Goal: Task Accomplishment & Management: Use online tool/utility

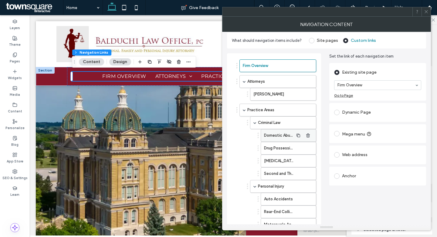
scroll to position [195, 0]
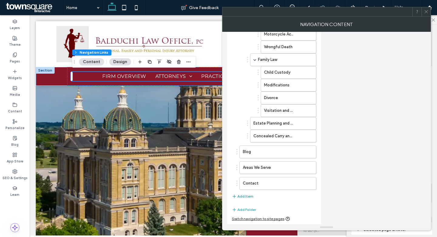
click at [250, 198] on button "Add Item" at bounding box center [243, 196] width 22 height 7
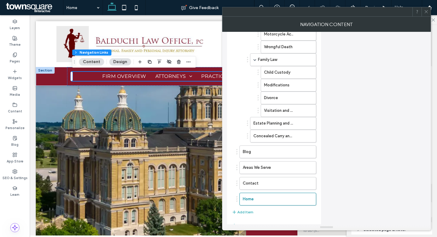
scroll to position [0, 0]
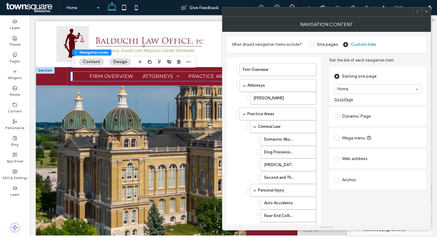
click at [338, 138] on span at bounding box center [336, 137] width 5 height 5
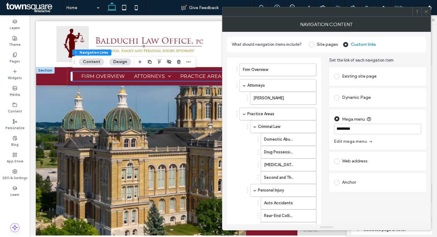
click at [362, 127] on input "*********" at bounding box center [377, 129] width 87 height 11
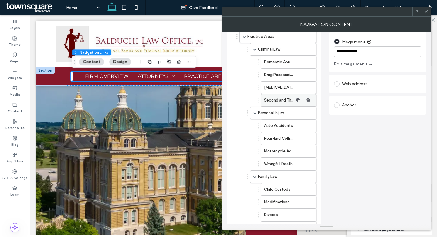
scroll to position [210, 0]
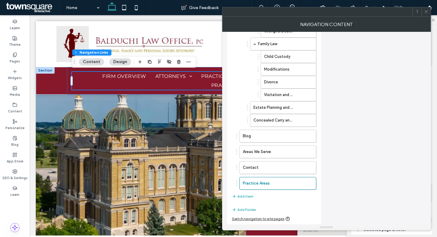
type input "**********"
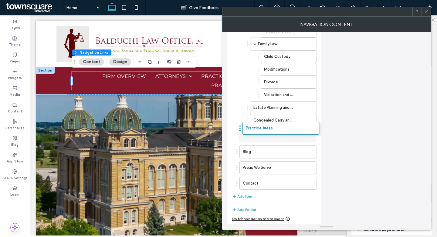
drag, startPoint x: 238, startPoint y: 184, endPoint x: 241, endPoint y: 128, distance: 55.3
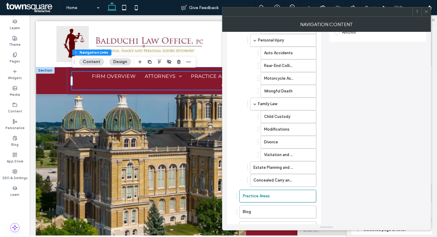
scroll to position [145, 0]
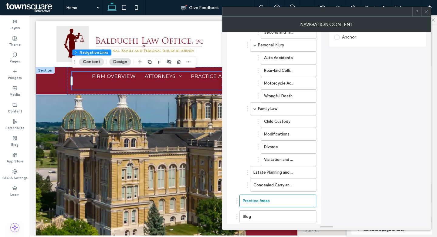
drag, startPoint x: 236, startPoint y: 201, endPoint x: 242, endPoint y: 47, distance: 154.0
click at [242, 47] on ol "Firm Overview Attorneys Kent Balduchi Practice Areas Criminal Law Domestic Abus…" at bounding box center [274, 86] width 84 height 337
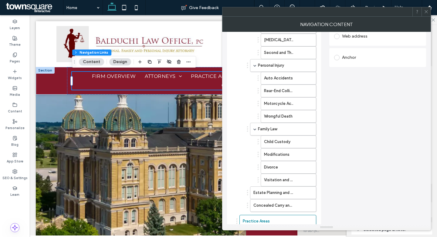
scroll to position [123, 0]
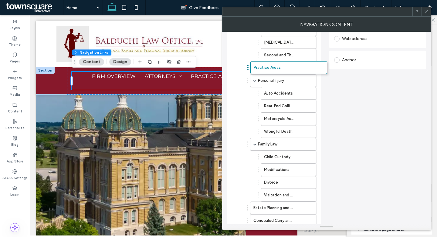
drag, startPoint x: 238, startPoint y: 222, endPoint x: 249, endPoint y: 66, distance: 156.4
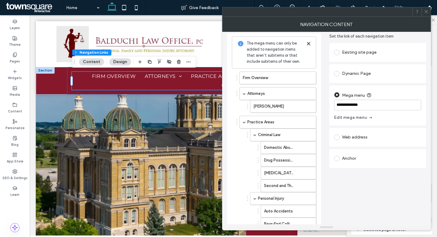
scroll to position [22, 0]
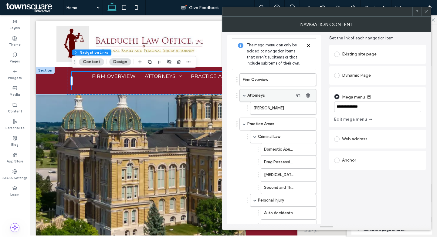
click at [242, 95] on div "Attorneys" at bounding box center [277, 95] width 77 height 13
click at [244, 125] on div "Practice Areas" at bounding box center [277, 124] width 77 height 13
click at [254, 124] on label "Practice Areas" at bounding box center [270, 124] width 46 height 12
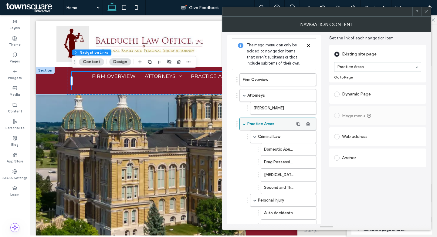
click at [244, 124] on span at bounding box center [244, 124] width 3 height 3
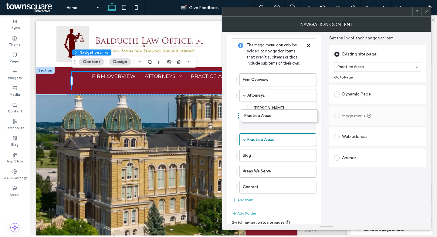
drag, startPoint x: 239, startPoint y: 139, endPoint x: 240, endPoint y: 115, distance: 23.4
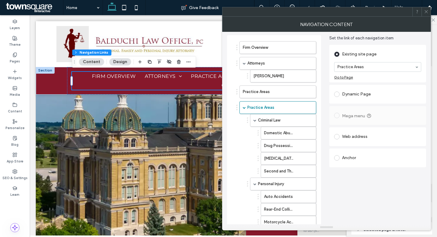
scroll to position [0, 0]
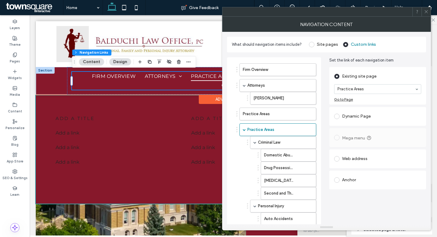
click at [200, 78] on span "Practice Areas" at bounding box center [213, 76] width 45 height 9
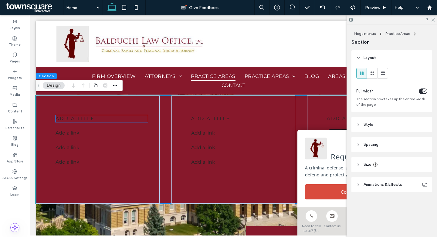
click at [89, 116] on span "add a title" at bounding box center [75, 119] width 39 height 6
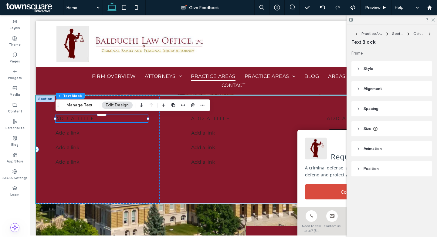
click at [128, 121] on p "add a title" at bounding box center [102, 118] width 92 height 7
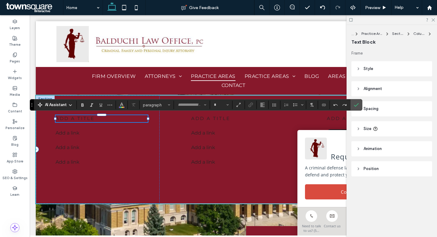
type input "**********"
type input "**"
click at [431, 20] on icon at bounding box center [433, 20] width 4 height 4
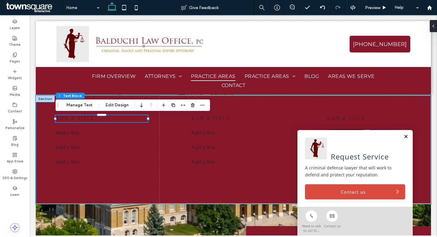
click at [406, 136] on link at bounding box center [406, 136] width 5 height 5
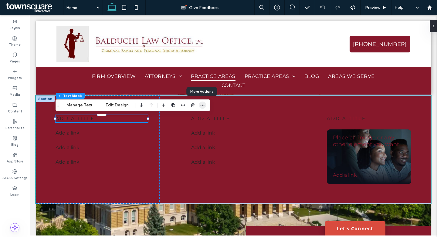
click at [200, 105] on icon "button" at bounding box center [202, 105] width 5 height 5
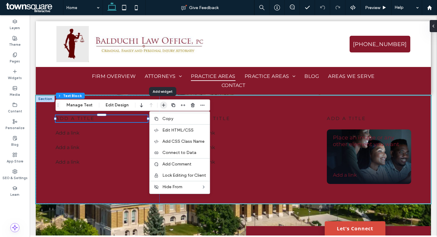
click at [164, 105] on icon "button" at bounding box center [163, 105] width 5 height 5
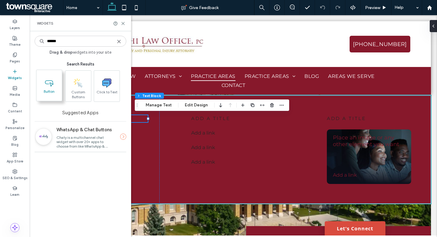
type input "******"
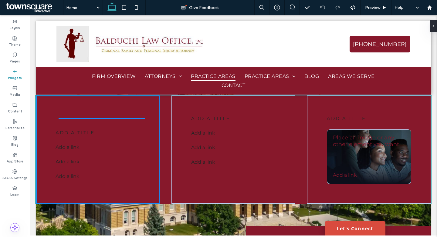
drag, startPoint x: 86, startPoint y: 106, endPoint x: 108, endPoint y: 156, distance: 54.9
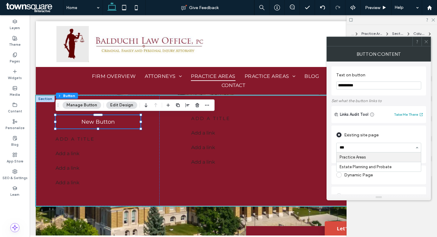
type input "****"
click at [376, 88] on input "**********" at bounding box center [378, 86] width 85 height 8
type input "**********"
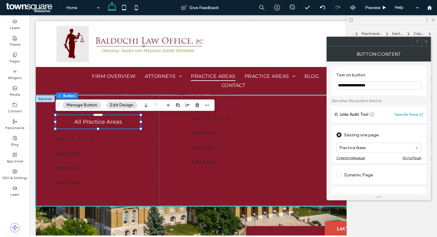
click at [427, 43] on icon at bounding box center [426, 41] width 5 height 5
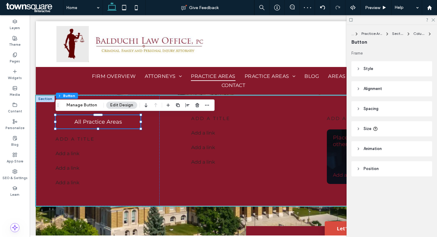
click at [362, 171] on header "Position" at bounding box center [391, 168] width 81 height 15
click at [363, 164] on header "Position" at bounding box center [391, 168] width 81 height 15
click at [365, 149] on span "Animation" at bounding box center [373, 149] width 18 height 6
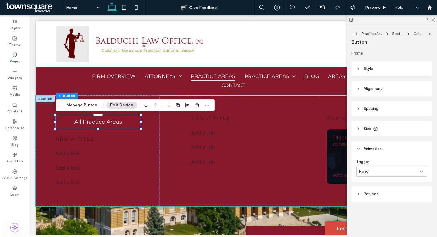
click at [365, 149] on span "Animation" at bounding box center [373, 149] width 18 height 6
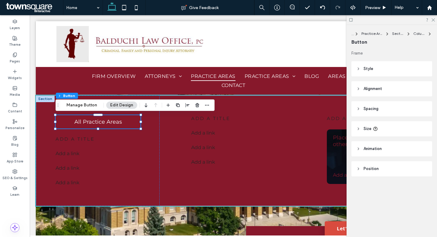
click at [363, 131] on header "Size" at bounding box center [391, 128] width 81 height 15
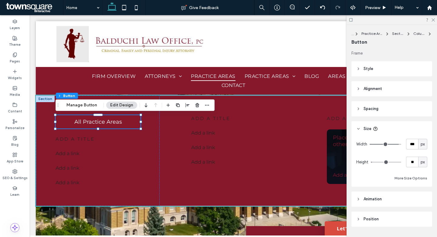
click at [363, 131] on header "Size" at bounding box center [391, 128] width 81 height 15
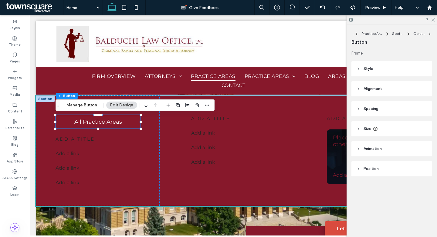
click at [363, 73] on header "Style" at bounding box center [391, 68] width 81 height 15
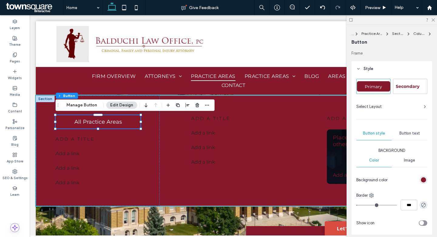
click at [401, 90] on div "Secondary" at bounding box center [410, 86] width 33 height 10
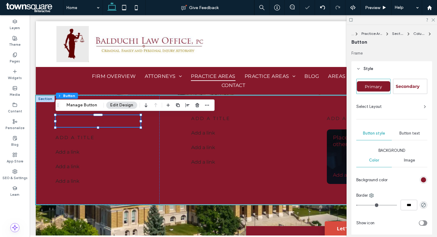
type input "*"
type input "***"
click at [124, 124] on link "All Practice Areas" at bounding box center [98, 121] width 85 height 12
click at [379, 87] on span "Primary" at bounding box center [374, 86] width 22 height 5
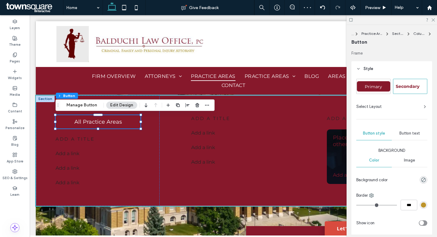
click at [397, 87] on span "Secondary" at bounding box center [408, 86] width 28 height 5
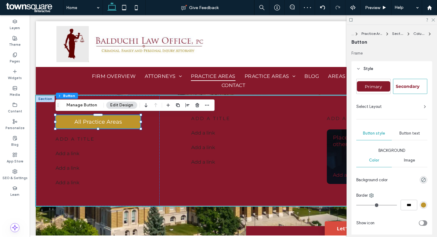
type input "*"
type input "***"
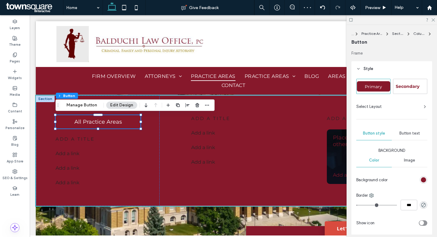
click at [368, 87] on span "Primary" at bounding box center [374, 86] width 22 height 5
click at [414, 86] on span "Secondary" at bounding box center [408, 86] width 28 height 5
type input "*"
type input "***"
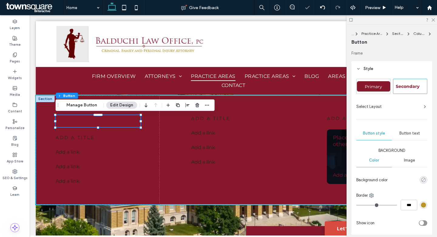
click at [421, 182] on icon "rgba(0, 0, 0, 0)" at bounding box center [423, 180] width 5 height 5
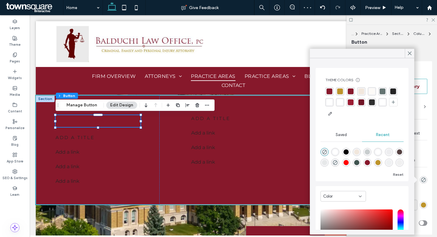
click at [332, 101] on div "rgba(255, 255, 255, 1)" at bounding box center [330, 103] width 6 height 6
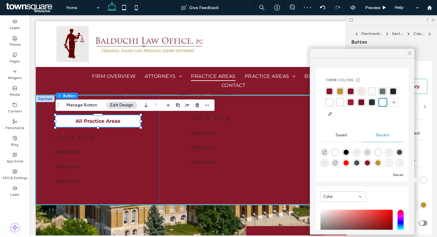
click at [407, 54] on icon at bounding box center [409, 53] width 5 height 5
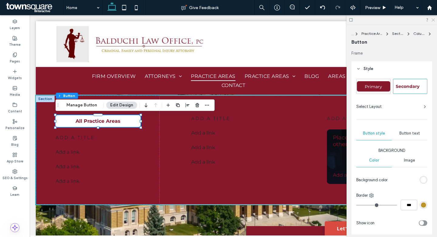
click at [433, 19] on use at bounding box center [432, 20] width 3 height 3
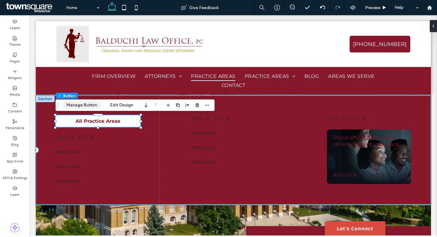
click at [96, 107] on button "Manage Button" at bounding box center [82, 105] width 39 height 7
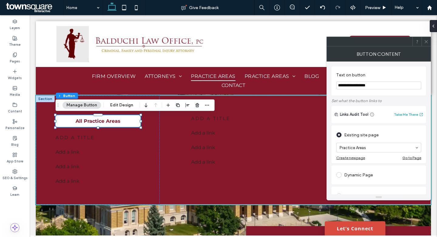
click at [428, 42] on icon at bounding box center [426, 41] width 5 height 5
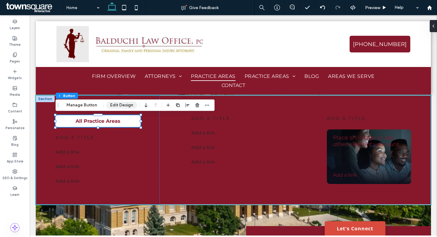
click at [125, 107] on button "Edit Design" at bounding box center [121, 105] width 31 height 7
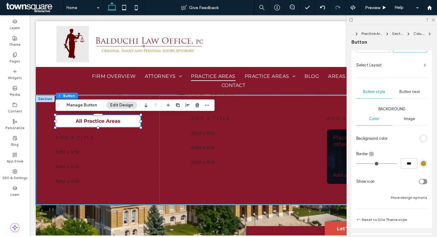
scroll to position [30, 0]
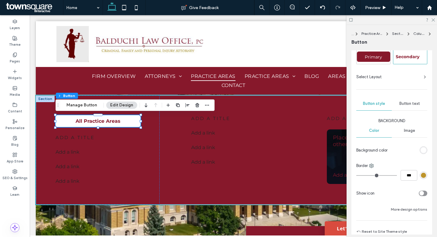
click at [406, 104] on span "Button text" at bounding box center [409, 103] width 21 height 5
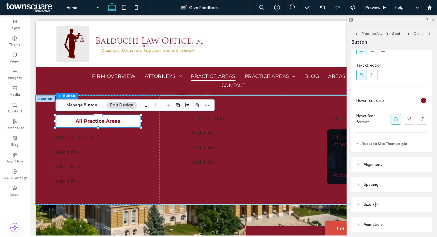
scroll to position [215, 0]
click at [421, 100] on div "rgb(135, 24, 43)" at bounding box center [423, 100] width 5 height 5
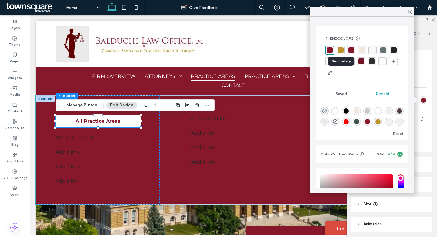
click at [341, 52] on div "rgba(189, 148, 43, 1)" at bounding box center [341, 50] width 6 height 6
click at [409, 13] on icon at bounding box center [409, 11] width 5 height 5
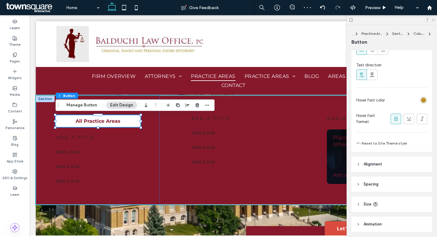
click at [434, 20] on icon at bounding box center [433, 20] width 4 height 4
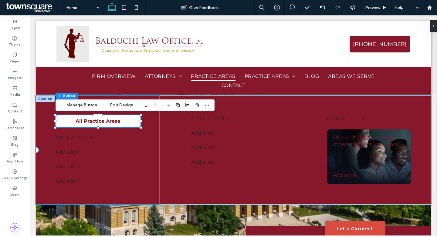
click at [138, 165] on div "All Practice Areas add a title Add a link ﻿ Add a link ﻿ Add a link ﻿" at bounding box center [98, 150] width 124 height 109
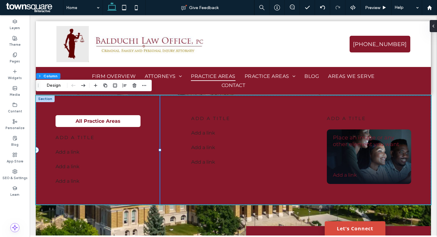
scroll to position [0, 0]
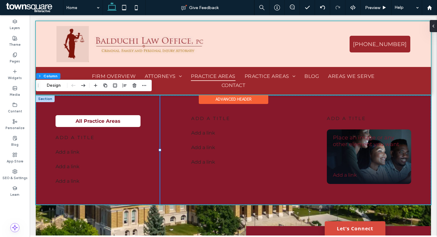
click at [269, 74] on div at bounding box center [233, 57] width 395 height 73
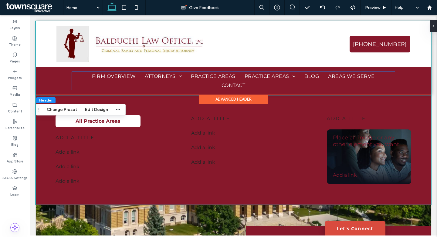
click at [193, 74] on span "Practice Areas" at bounding box center [213, 76] width 45 height 9
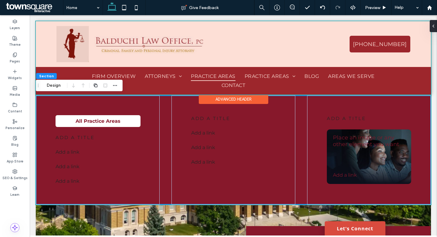
click at [274, 72] on div at bounding box center [233, 57] width 395 height 73
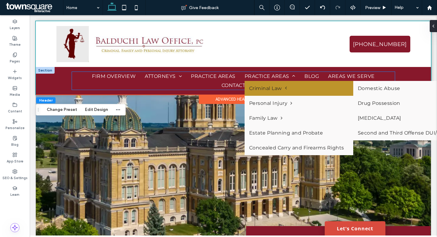
click at [268, 88] on span "Criminal Law" at bounding box center [268, 89] width 38 height 6
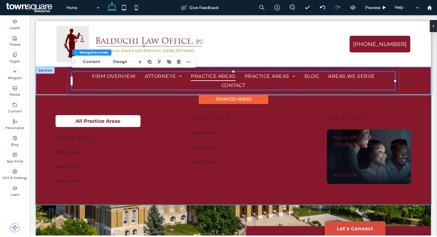
click at [215, 77] on span "Practice Areas" at bounding box center [213, 76] width 45 height 9
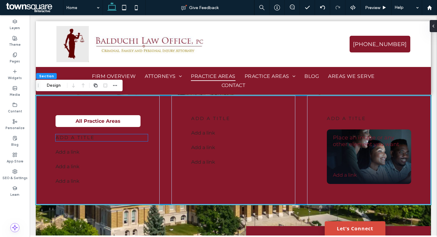
click at [81, 136] on span "add a title" at bounding box center [75, 138] width 39 height 6
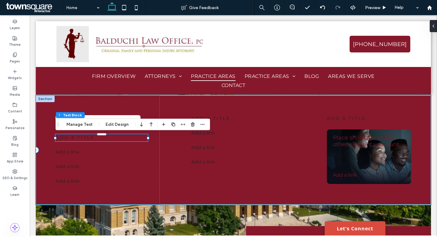
click at [81, 136] on span "add a title" at bounding box center [75, 138] width 39 height 6
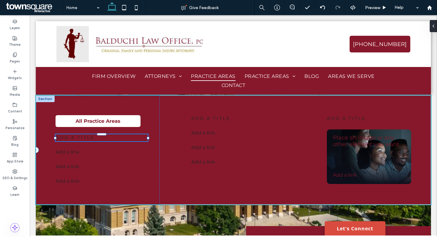
type input "**********"
type input "**"
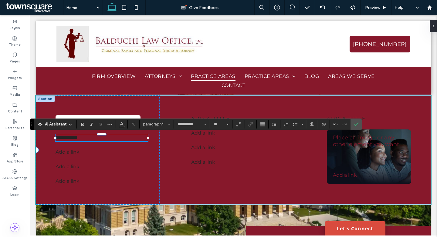
click at [76, 137] on span "**********" at bounding box center [67, 137] width 22 height 5
click at [161, 123] on span "paragraph*" at bounding box center [155, 124] width 24 height 5
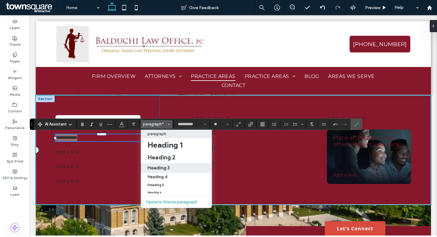
click at [161, 168] on h3 "Heading 3" at bounding box center [158, 168] width 22 height 6
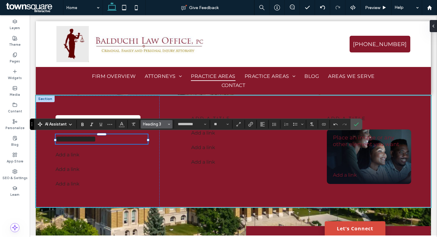
click at [161, 121] on button "Heading 3" at bounding box center [157, 124] width 32 height 8
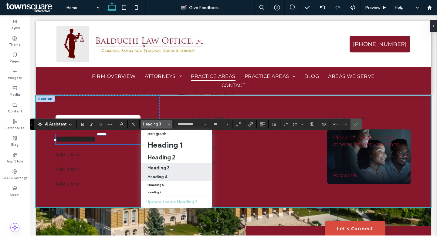
click at [161, 174] on label "Heading 4" at bounding box center [176, 177] width 71 height 8
type input "**"
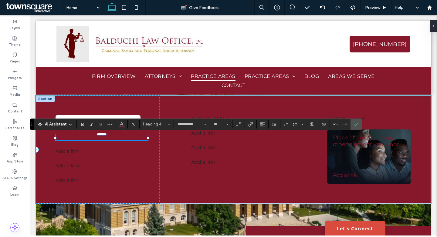
click at [81, 140] on span "**********" at bounding box center [68, 137] width 25 height 5
click at [81, 137] on span "**********" at bounding box center [68, 137] width 25 height 5
click at [123, 124] on icon "Color" at bounding box center [121, 123] width 5 height 5
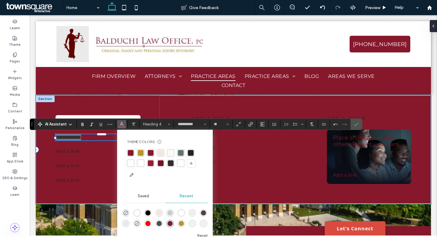
click at [140, 152] on div "rgba(189, 148, 43, 1)" at bounding box center [141, 153] width 6 height 6
click at [152, 104] on div "**********" at bounding box center [98, 150] width 124 height 108
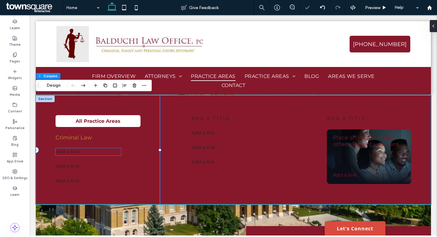
click at [81, 151] on p "Add a link ﻿" at bounding box center [89, 151] width 66 height 7
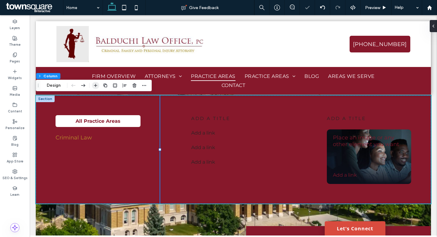
click at [94, 86] on icon "button" at bounding box center [95, 85] width 5 height 5
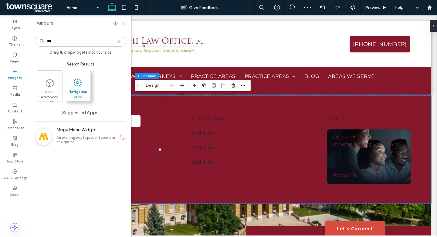
type input "***"
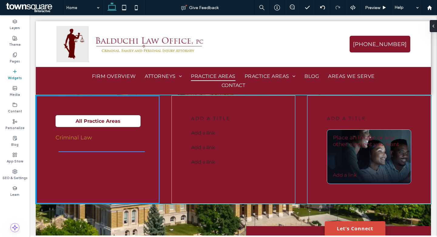
drag, startPoint x: 102, startPoint y: 105, endPoint x: 103, endPoint y: 156, distance: 50.4
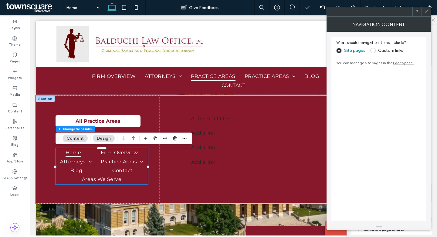
click at [372, 52] on span at bounding box center [372, 50] width 5 height 5
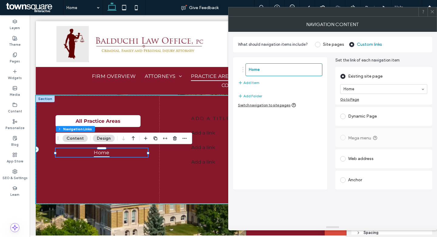
click at [317, 42] on span at bounding box center [317, 44] width 5 height 5
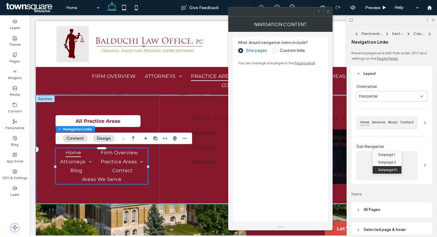
click at [275, 49] on span at bounding box center [274, 50] width 5 height 5
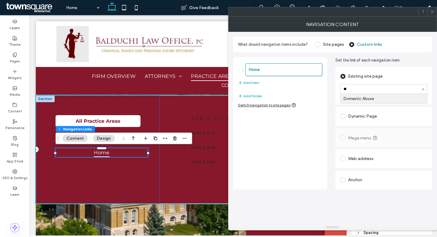
type input "***"
click at [251, 81] on button "Add Item" at bounding box center [249, 82] width 22 height 7
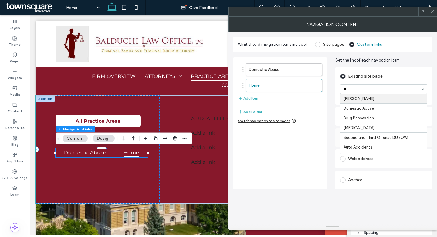
type input "***"
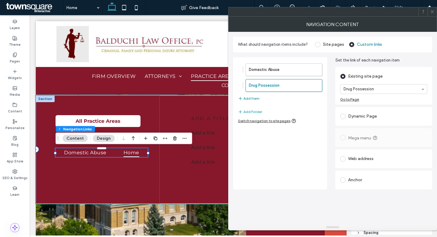
click at [248, 99] on button "Add Item" at bounding box center [249, 98] width 22 height 7
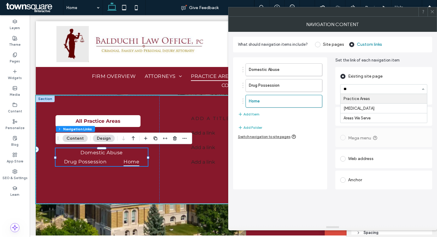
type input "***"
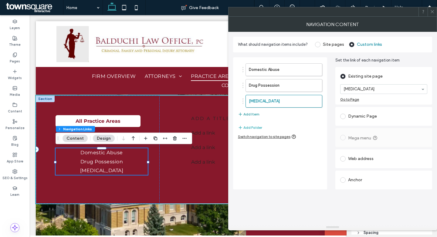
click at [254, 114] on button "Add Item" at bounding box center [249, 114] width 22 height 7
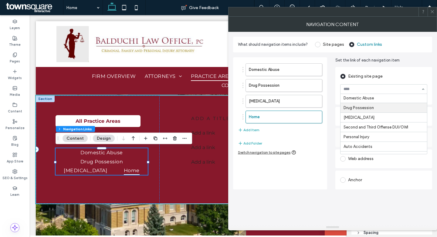
scroll to position [61, 0]
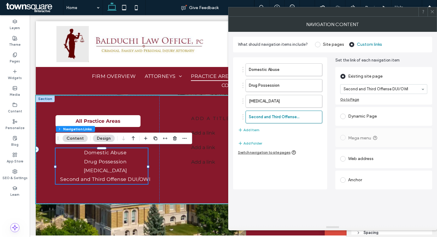
click at [433, 12] on icon at bounding box center [432, 11] width 5 height 5
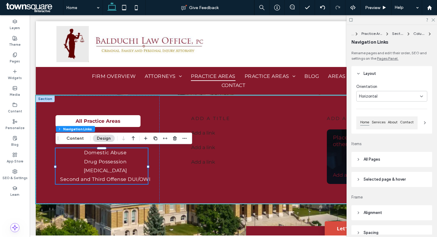
click at [403, 97] on div "Horizontal" at bounding box center [389, 96] width 61 height 6
click at [368, 120] on span "Vertical" at bounding box center [366, 118] width 14 height 6
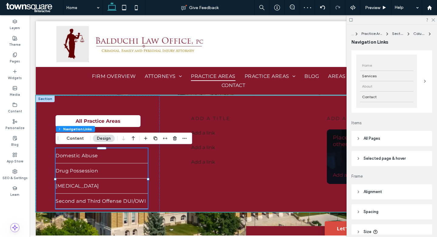
scroll to position [62, 0]
click at [384, 134] on header "All Pages" at bounding box center [391, 138] width 81 height 15
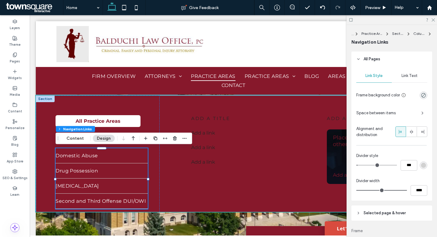
scroll to position [141, 0]
click at [422, 164] on div "rgb(209, 209, 209)" at bounding box center [423, 165] width 5 height 5
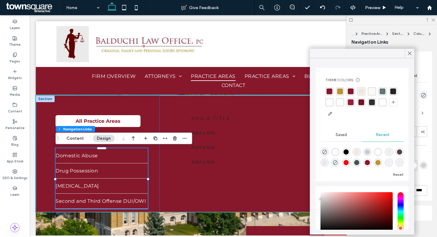
click at [337, 89] on div "rgba(189, 148, 43, 1)" at bounding box center [340, 92] width 6 height 6
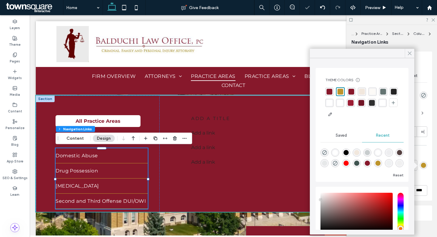
click at [408, 54] on use at bounding box center [409, 53] width 3 height 3
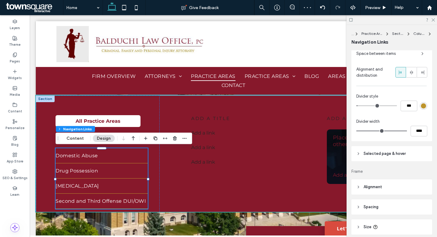
scroll to position [201, 0]
click at [388, 53] on span "Space between items" at bounding box center [386, 53] width 60 height 6
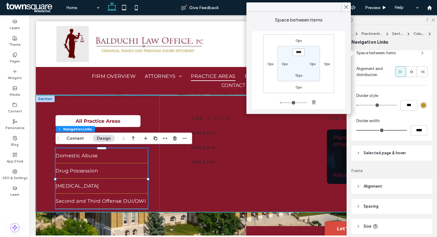
click at [298, 54] on input "****" at bounding box center [298, 53] width 12 height 8
type input "***"
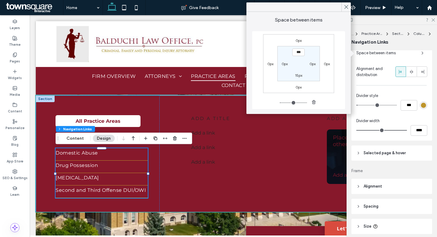
click at [297, 77] on label "15px" at bounding box center [298, 75] width 7 height 5
type input "**"
click at [297, 77] on input "****" at bounding box center [298, 75] width 12 height 8
type input "*"
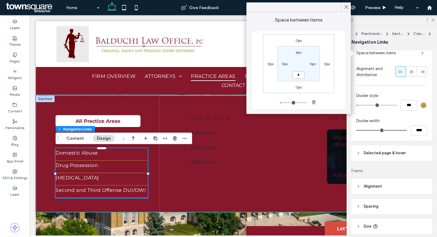
type input "***"
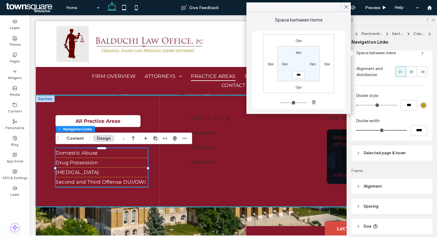
click at [164, 120] on div "All Practice Areas Criminal Law Domestic Abuse Drug Possession Assault and Batt…" at bounding box center [233, 151] width 395 height 111
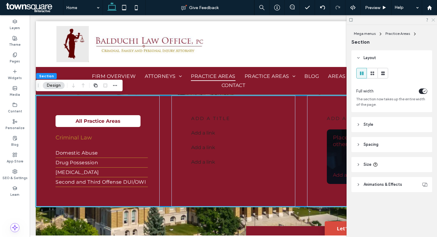
click at [434, 19] on use at bounding box center [432, 20] width 3 height 3
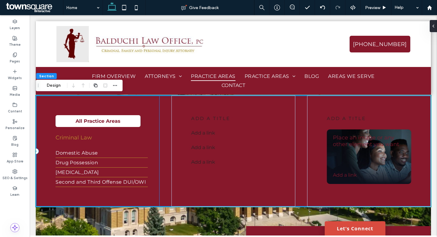
click at [146, 143] on div "All Practice Areas Criminal Law Domestic Abuse Drug Possession Assault and Batt…" at bounding box center [98, 151] width 124 height 111
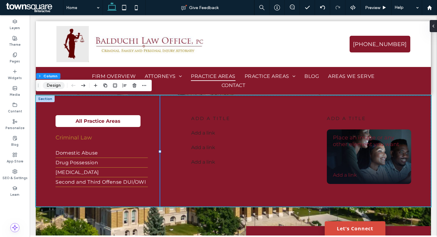
click at [46, 86] on button "Design" at bounding box center [54, 85] width 22 height 7
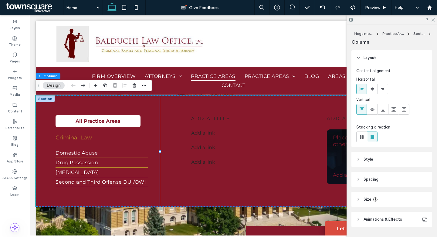
click at [377, 164] on header "Style" at bounding box center [391, 159] width 81 height 15
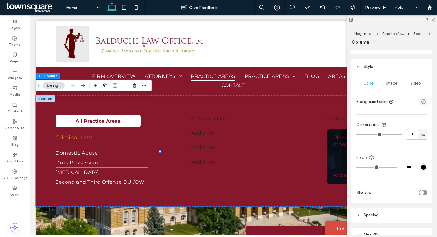
scroll to position [94, 0]
click at [432, 20] on icon at bounding box center [433, 20] width 4 height 4
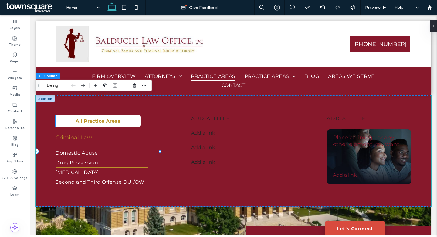
click at [130, 118] on link "All Practice Areas" at bounding box center [98, 121] width 85 height 12
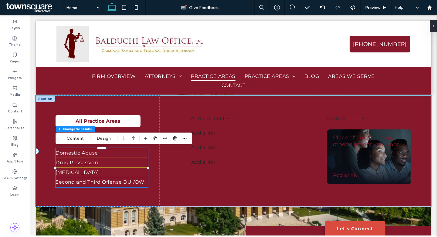
type input "*"
type input "***"
type input "****"
click at [98, 138] on button "Design" at bounding box center [104, 138] width 22 height 7
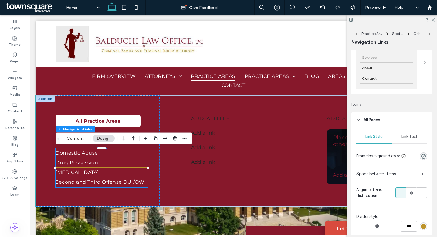
scroll to position [89, 0]
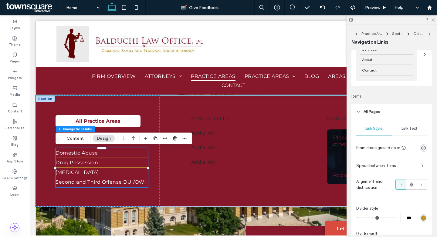
click at [419, 61] on div "Home Services About Contact" at bounding box center [391, 54] width 71 height 53
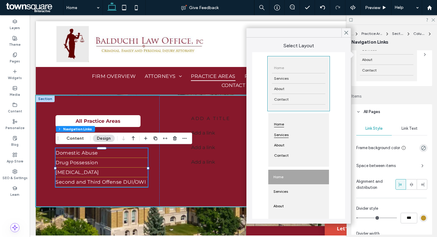
click at [308, 136] on div "Services" at bounding box center [298, 135] width 53 height 10
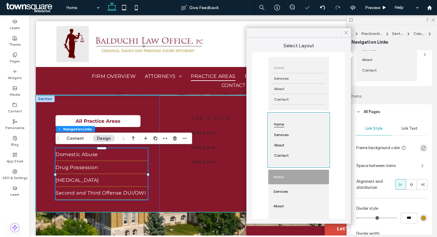
click at [343, 34] on icon at bounding box center [345, 32] width 5 height 5
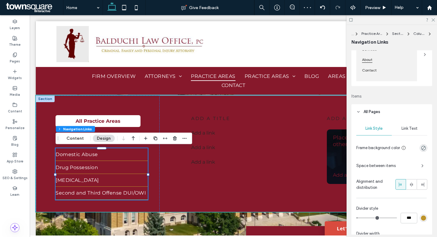
click at [388, 63] on div "About" at bounding box center [386, 60] width 53 height 10
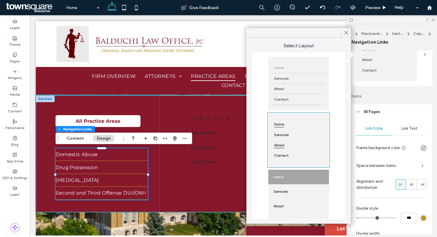
click at [301, 144] on div "About" at bounding box center [298, 145] width 53 height 10
click at [345, 35] on icon at bounding box center [345, 32] width 5 height 5
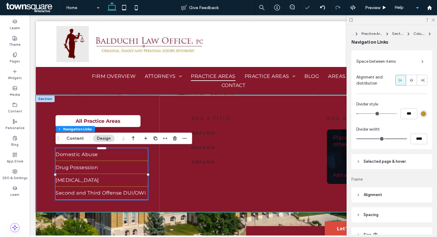
scroll to position [193, 0]
click at [410, 115] on input "***" at bounding box center [409, 114] width 17 height 11
type input "*"
type input "***"
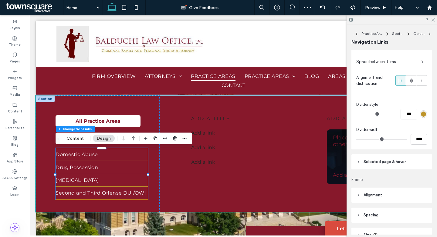
click at [424, 117] on div "rgb(189, 148, 43)" at bounding box center [423, 114] width 5 height 5
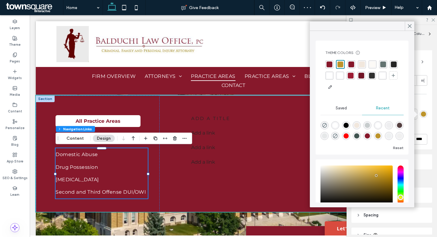
click at [423, 103] on div "Divider style" at bounding box center [391, 105] width 71 height 6
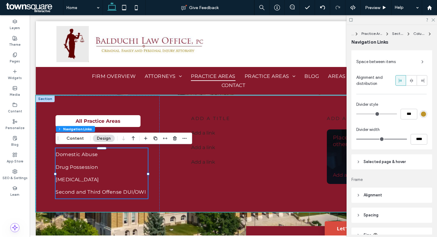
click at [413, 64] on span "Space between items" at bounding box center [386, 62] width 60 height 6
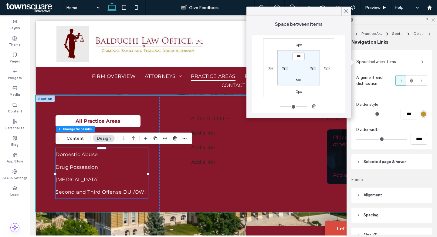
click at [163, 170] on div "All Practice Areas Criminal Law Domestic Abuse Drug Possession Assault and Batt…" at bounding box center [233, 157] width 395 height 123
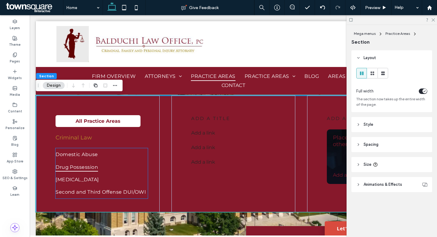
click at [93, 167] on span "Drug Possession" at bounding box center [77, 167] width 42 height 9
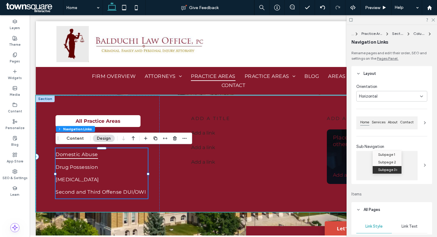
type input "***"
type input "****"
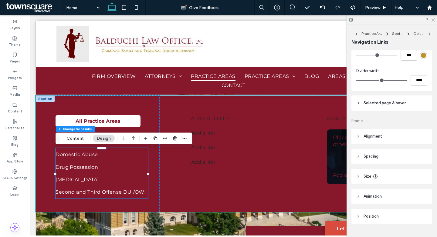
scroll to position [252, 0]
click at [357, 107] on header "Selected page & hover" at bounding box center [391, 103] width 81 height 15
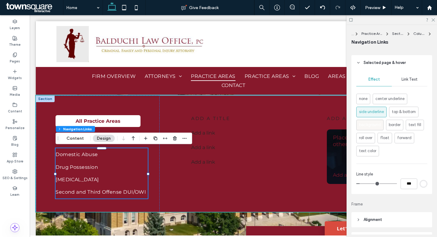
scroll to position [297, 0]
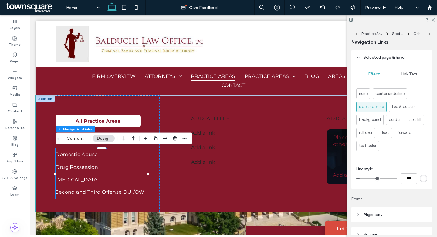
click at [420, 179] on div "rgb(255, 255, 255)" at bounding box center [424, 179] width 8 height 8
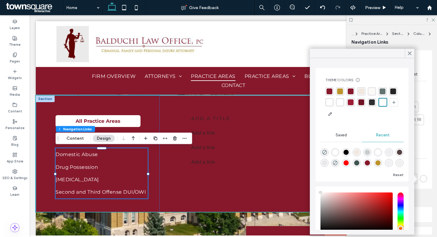
click at [337, 90] on div "rgba(189, 148, 43, 1)" at bounding box center [340, 91] width 8 height 8
click at [164, 109] on div "All Practice Areas Criminal Law Domestic Abuse Drug Possession Assault and Batt…" at bounding box center [233, 157] width 395 height 123
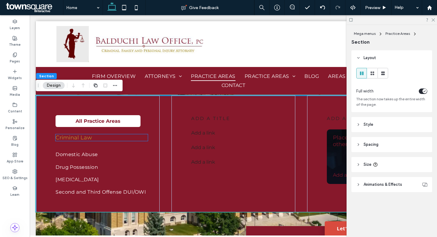
click at [83, 136] on span "Criminal Law" at bounding box center [74, 137] width 36 height 7
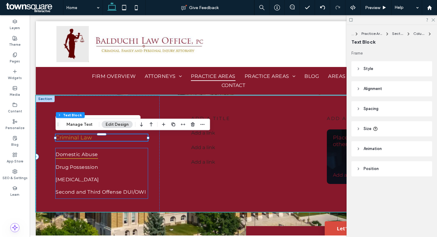
click at [133, 156] on link "Domestic Abuse" at bounding box center [102, 154] width 92 height 12
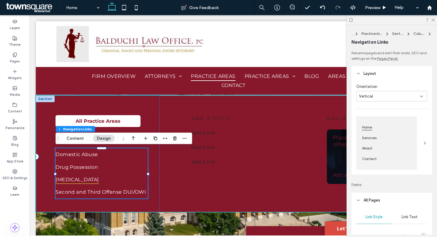
click at [93, 182] on span "[MEDICAL_DATA]" at bounding box center [77, 179] width 43 height 9
click at [83, 138] on button "Content" at bounding box center [75, 138] width 25 height 7
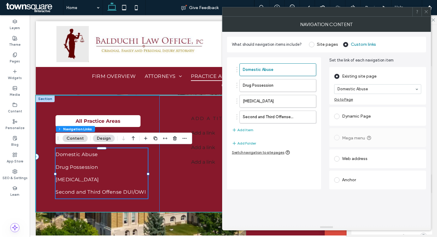
click at [156, 114] on div "All Practice Areas Criminal Law Domestic Abuse Drug Possession Assault and Batt…" at bounding box center [98, 157] width 124 height 123
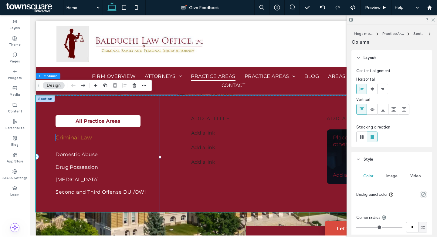
click at [89, 139] on span "Criminal Law" at bounding box center [74, 137] width 36 height 7
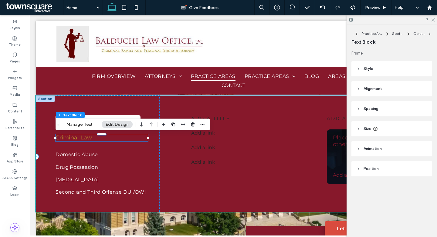
click at [89, 139] on span "Criminal Law" at bounding box center [74, 137] width 36 height 7
click at [81, 139] on span "**********" at bounding box center [68, 137] width 25 height 5
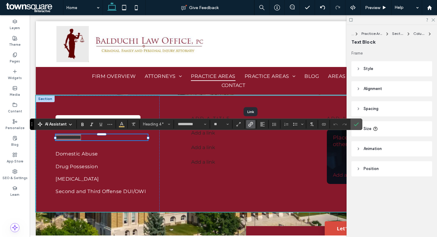
click at [254, 124] on label "Link" at bounding box center [250, 124] width 9 height 8
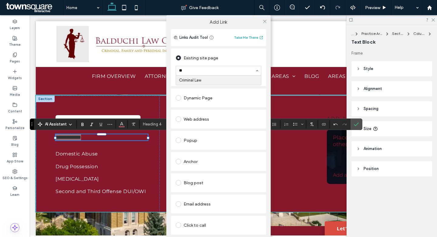
type input "***"
click at [264, 21] on icon at bounding box center [264, 21] width 5 height 5
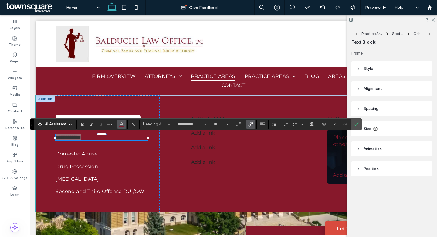
click at [121, 127] on span "Color" at bounding box center [121, 124] width 5 height 8
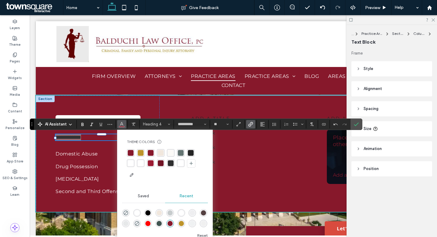
click at [142, 153] on div "rgba(189, 148, 43, 1)" at bounding box center [141, 153] width 6 height 6
click at [151, 102] on div "**********" at bounding box center [98, 157] width 124 height 122
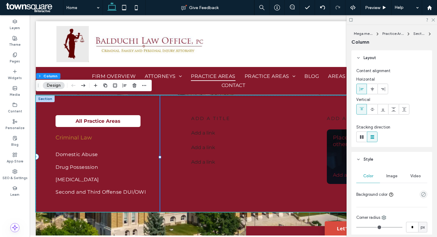
click at [154, 138] on div "All Practice Areas Criminal Law Domestic Abuse Drug Possession Assault and Batt…" at bounding box center [98, 157] width 124 height 123
click at [91, 144] on div "All Practice Areas Criminal Law Domestic Abuse Drug Possession Assault and Batt…" at bounding box center [98, 157] width 124 height 123
click at [154, 140] on div "All Practice Areas Criminal Law Domestic Abuse Drug Possession Assault and Batt…" at bounding box center [98, 157] width 124 height 123
click at [107, 86] on icon "button" at bounding box center [105, 85] width 5 height 5
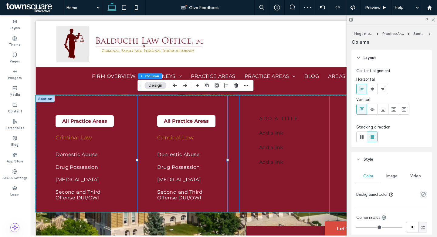
click at [299, 102] on div "add a title Add a link Add a link ﻿ Add a link ﻿" at bounding box center [284, 160] width 90 height 129
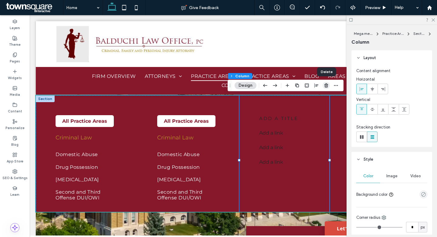
click at [328, 85] on icon "button" at bounding box center [326, 85] width 5 height 5
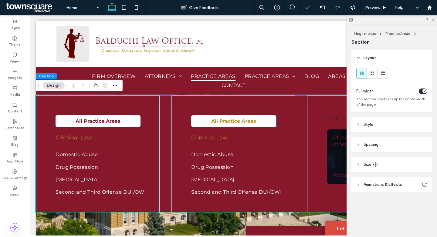
click at [225, 121] on span "All Practice Areas" at bounding box center [233, 121] width 45 height 6
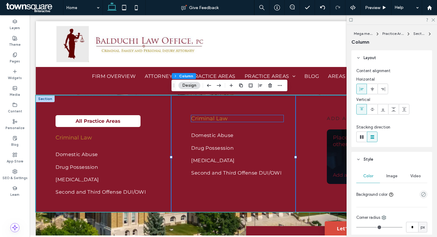
click at [220, 117] on link "Criminal Law" at bounding box center [209, 118] width 36 height 7
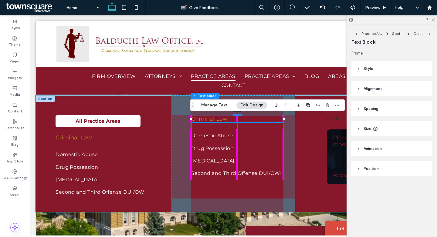
click at [237, 116] on div at bounding box center [237, 115] width 10 height 2
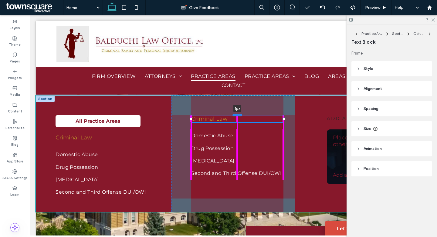
click at [237, 116] on div at bounding box center [237, 115] width 10 height 2
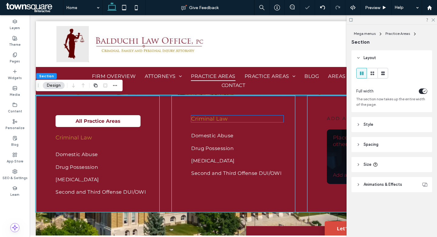
click at [232, 118] on h4 "Criminal Law" at bounding box center [237, 119] width 92 height 7
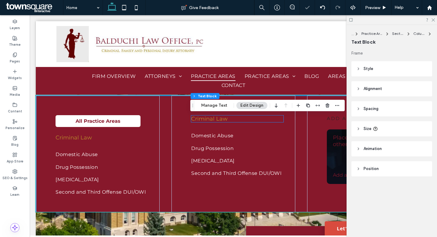
click at [232, 118] on div "Criminal Law" at bounding box center [237, 119] width 92 height 7
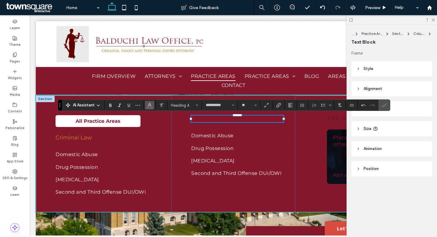
click at [148, 102] on span "Color" at bounding box center [149, 105] width 5 height 8
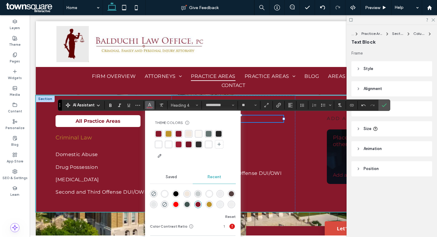
click at [169, 132] on div "rgba(189, 148, 43, 1)" at bounding box center [169, 134] width 6 height 6
click at [271, 110] on div "**********" at bounding box center [224, 106] width 333 height 12
click at [266, 114] on div "**********" at bounding box center [233, 157] width 124 height 123
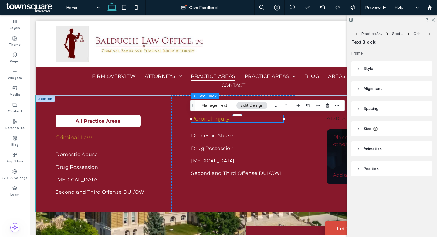
click at [239, 122] on div "Peronal Injury" at bounding box center [237, 119] width 92 height 7
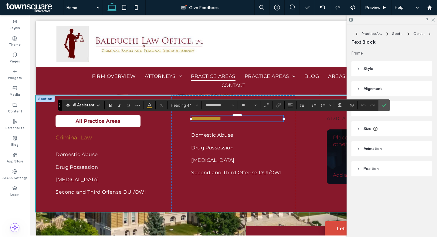
click at [209, 121] on span "**********" at bounding box center [206, 118] width 30 height 5
click at [238, 118] on h4 "**********" at bounding box center [237, 119] width 92 height 6
click at [281, 105] on icon "Link" at bounding box center [278, 105] width 5 height 5
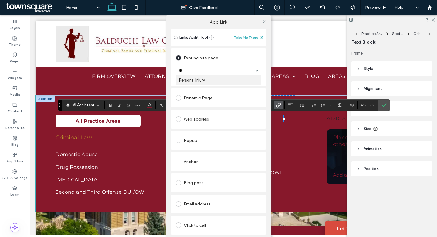
type input "***"
click at [265, 21] on icon at bounding box center [264, 21] width 5 height 5
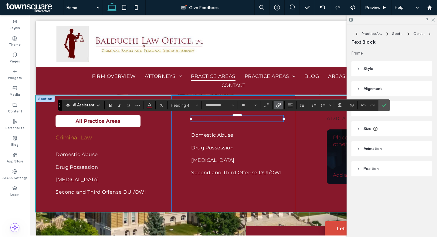
click at [292, 147] on div "**********" at bounding box center [233, 157] width 124 height 123
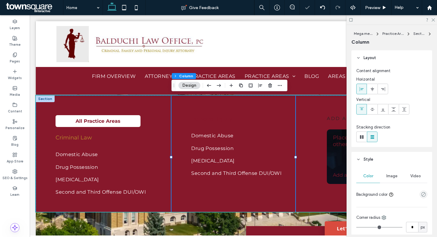
click at [240, 118] on h4 "Personal Injury" at bounding box center [237, 119] width 92 height 7
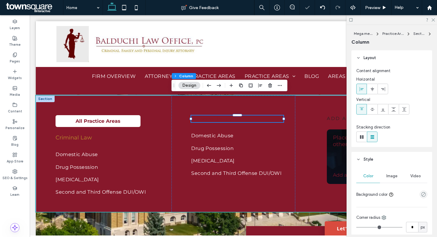
click at [240, 118] on h4 "Personal Injury" at bounding box center [237, 119] width 92 height 7
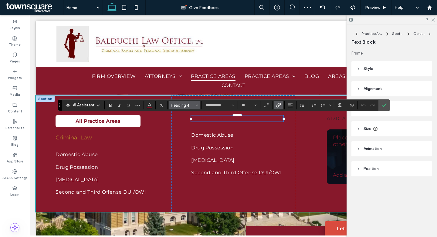
click at [175, 105] on span "Heading 4" at bounding box center [183, 105] width 24 height 5
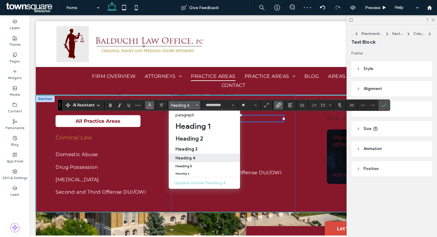
click at [148, 105] on icon "Color" at bounding box center [149, 104] width 5 height 5
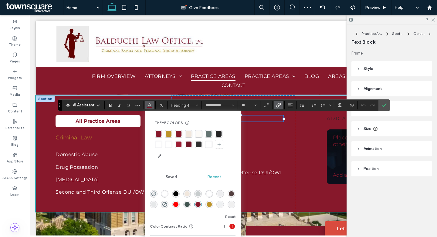
click at [168, 132] on div "rgba(189, 148, 43, 1)" at bounding box center [169, 134] width 6 height 6
click at [144, 134] on div "All Practice Areas Criminal Law Domestic Abuse Drug Possession Assault and Batt…" at bounding box center [98, 157] width 124 height 123
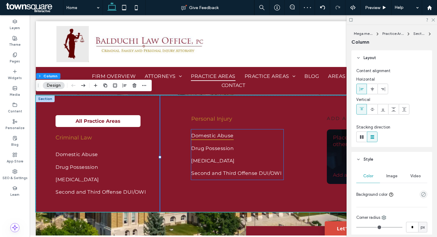
click at [242, 130] on link "Domestic Abuse" at bounding box center [237, 136] width 92 height 12
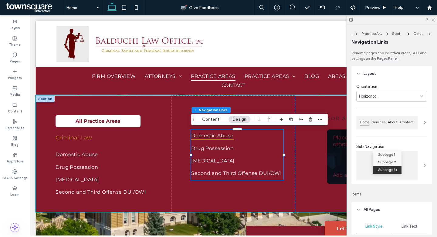
type input "***"
type input "****"
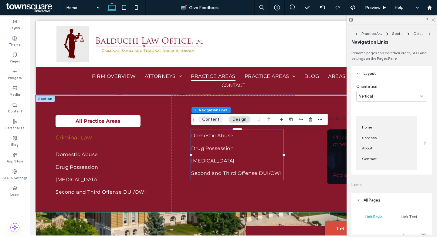
click at [219, 121] on button "Content" at bounding box center [210, 119] width 25 height 7
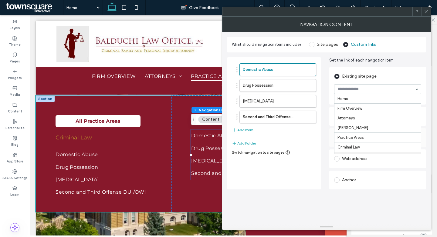
scroll to position [60, 0]
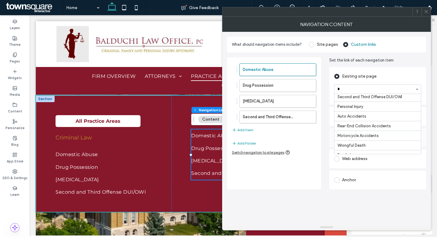
type input "**"
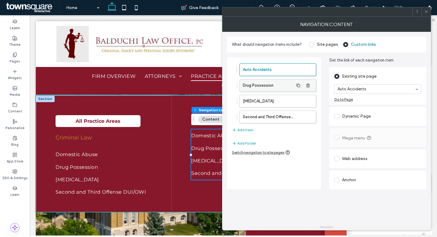
click at [272, 86] on label "Drug Possession" at bounding box center [268, 86] width 51 height 12
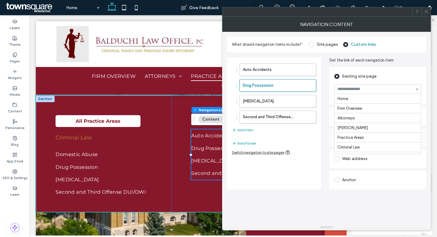
type input "*"
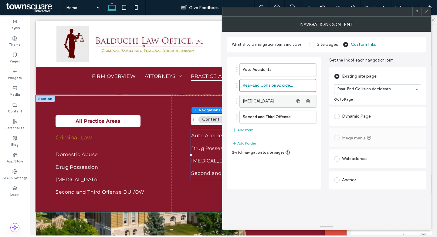
click at [268, 100] on label "[MEDICAL_DATA]" at bounding box center [268, 101] width 51 height 12
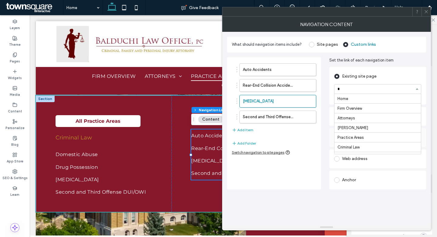
scroll to position [20, 0]
type input "**"
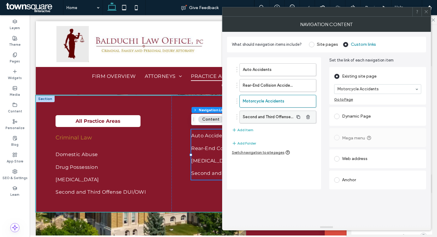
click at [267, 113] on label "Second and Third Offense DUI/OWI" at bounding box center [268, 117] width 51 height 12
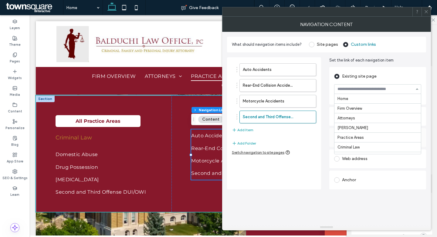
scroll to position [90, 0]
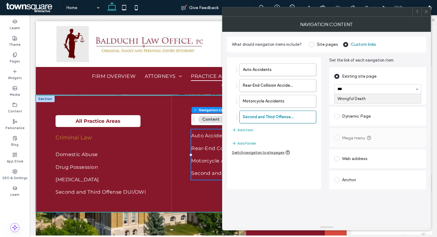
type input "****"
click at [424, 12] on icon at bounding box center [426, 11] width 5 height 5
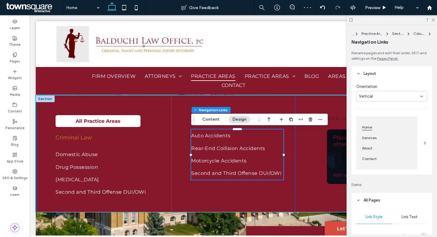
click at [306, 153] on div "All Practice Areas Criminal Law Domestic Abuse Drug Possession [MEDICAL_DATA] S…" at bounding box center [233, 157] width 395 height 123
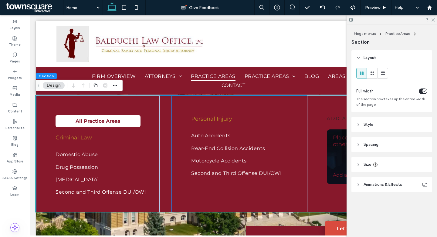
click at [178, 126] on div "Personal Injury Auto Accidents Rear-End Collision Accidents Motorcycle Accident…" at bounding box center [233, 157] width 124 height 123
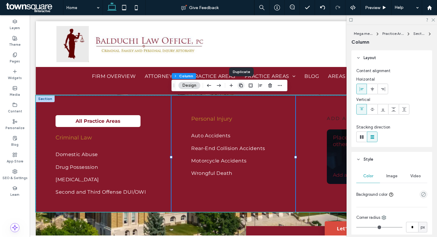
click at [241, 87] on use "button" at bounding box center [241, 86] width 4 height 4
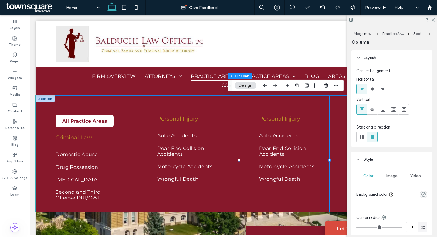
click at [336, 108] on div "All Practice Areas Criminal Law Domestic Abuse Drug Possession [MEDICAL_DATA] S…" at bounding box center [233, 160] width 395 height 129
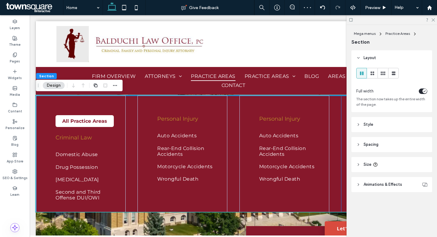
click at [344, 107] on div "add a title Place an image or any other element you want Add a link ﻿" at bounding box center [386, 160] width 90 height 129
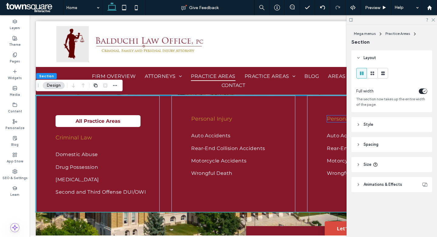
click at [335, 117] on link "Personal Injury" at bounding box center [347, 119] width 41 height 7
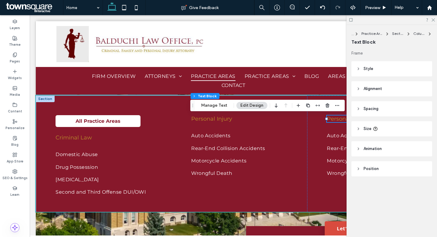
click at [335, 117] on link "Personal Injury" at bounding box center [347, 119] width 41 height 7
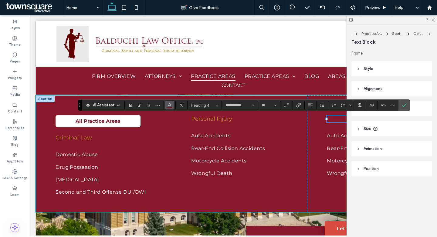
click at [170, 104] on icon "Color" at bounding box center [169, 104] width 5 height 5
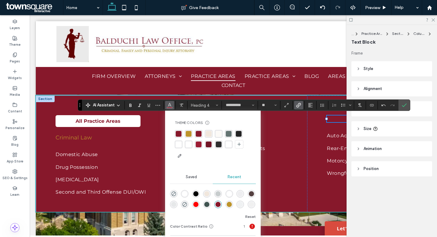
click at [300, 104] on use "Link" at bounding box center [298, 105] width 5 height 5
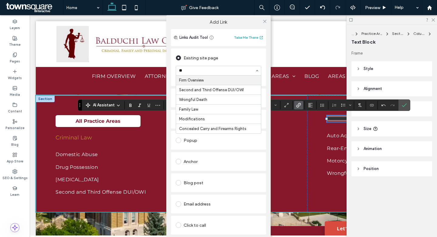
type input "***"
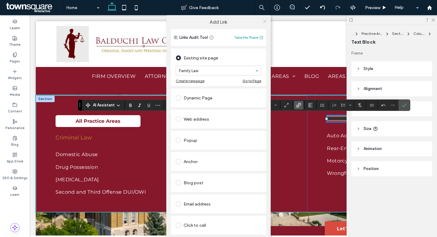
click at [264, 21] on icon at bounding box center [264, 21] width 5 height 5
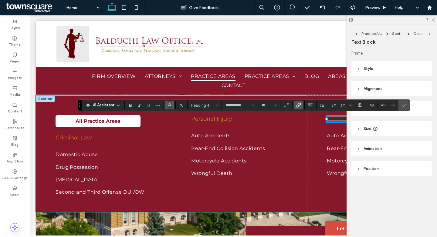
click at [170, 106] on icon "Color" at bounding box center [169, 104] width 5 height 5
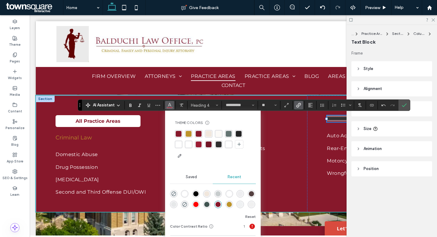
click at [191, 134] on div "rgba(189, 148, 43, 1)" at bounding box center [189, 134] width 8 height 8
click at [319, 132] on div "**********" at bounding box center [369, 157] width 124 height 123
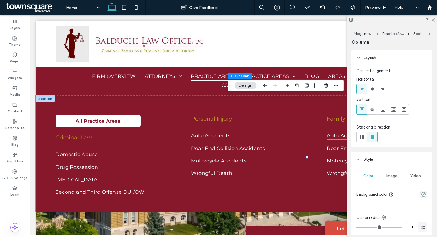
click at [336, 138] on span "Auto Accidents" at bounding box center [346, 135] width 39 height 9
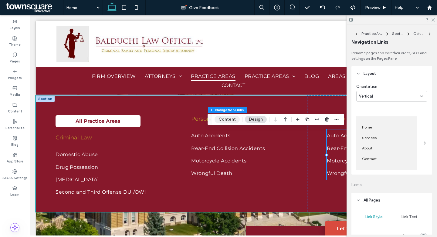
click at [234, 119] on button "Content" at bounding box center [227, 119] width 25 height 7
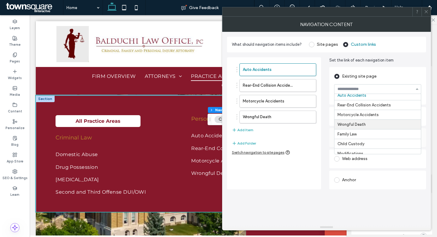
scroll to position [126, 0]
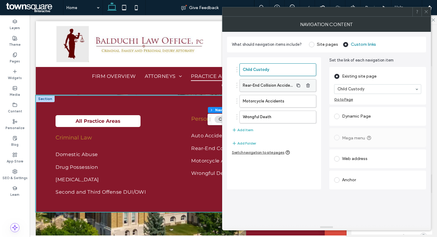
click at [274, 85] on label "Rear-End Collision Accidents" at bounding box center [268, 86] width 51 height 12
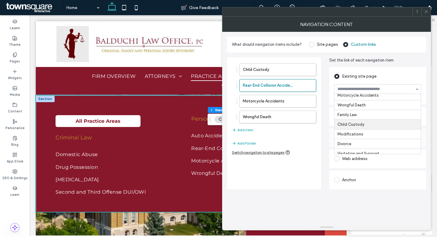
scroll to position [131, 0]
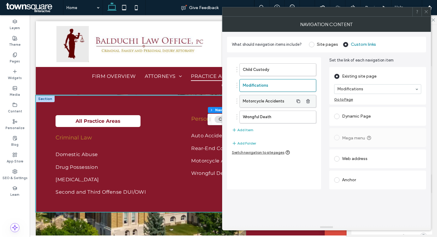
click at [268, 96] on label "Motorcycle Accidents" at bounding box center [268, 101] width 51 height 12
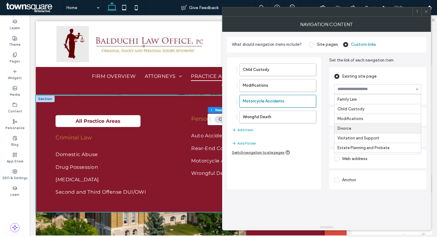
scroll to position [151, 0]
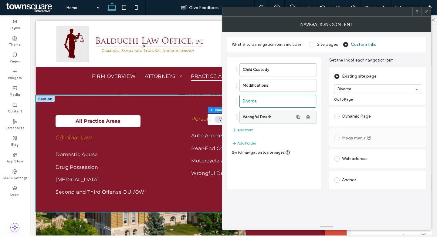
click at [260, 114] on label "Wrongful Death" at bounding box center [268, 117] width 51 height 12
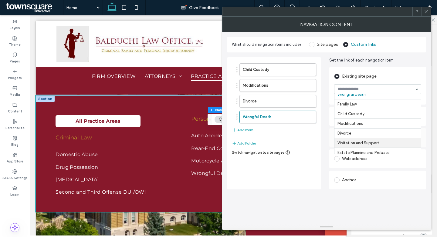
scroll to position [160, 0]
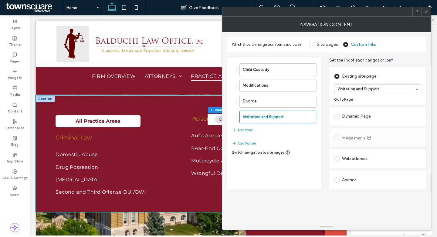
click at [426, 13] on icon at bounding box center [426, 11] width 5 height 5
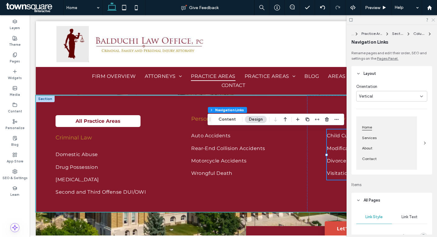
click at [433, 20] on icon at bounding box center [433, 20] width 4 height 4
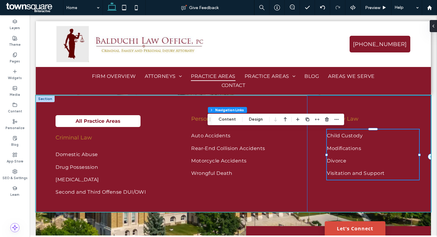
click at [376, 104] on div "Family Law ﻿ Child Custody Modifications Divorce Visitation and Support" at bounding box center [369, 157] width 124 height 123
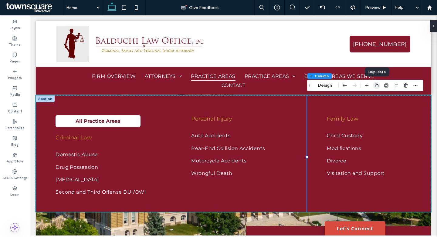
click at [377, 87] on use "button" at bounding box center [377, 86] width 4 height 4
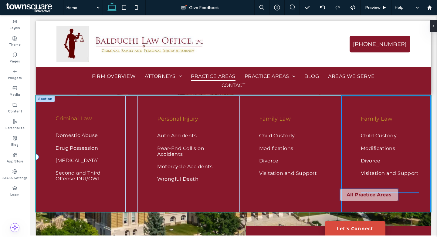
drag, startPoint x: 90, startPoint y: 121, endPoint x: 374, endPoint y: 194, distance: 293.6
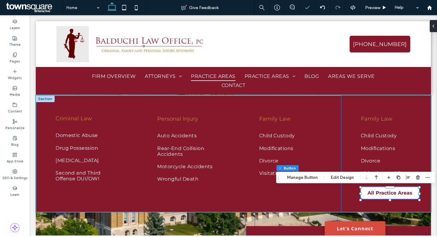
click at [394, 108] on div "Family Law ﻿ Child Custody Modifications Divorce Visitation and Support All Pra…" at bounding box center [386, 157] width 90 height 123
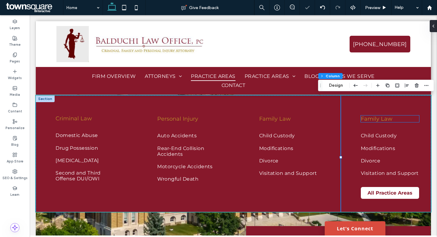
click at [381, 118] on link "Family Law ﻿" at bounding box center [377, 119] width 32 height 7
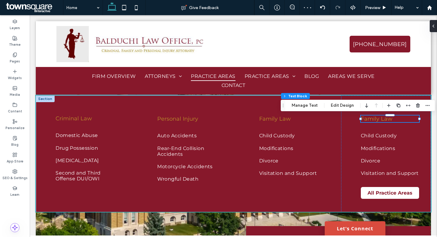
click at [381, 118] on link "Family Law ﻿" at bounding box center [377, 119] width 32 height 7
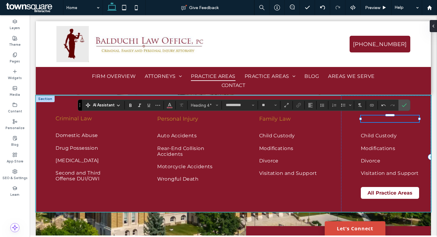
click at [377, 117] on h4 "** ﻿" at bounding box center [390, 119] width 58 height 7
click at [170, 105] on use "Color" at bounding box center [169, 104] width 3 height 3
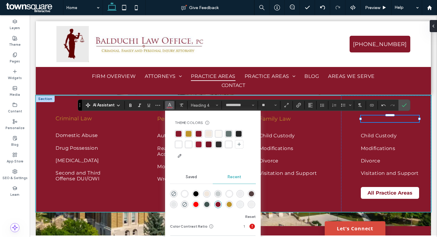
click at [186, 132] on div "rgba(189, 148, 43, 1)" at bounding box center [189, 134] width 6 height 6
click at [390, 140] on span "Child Custody" at bounding box center [379, 135] width 36 height 9
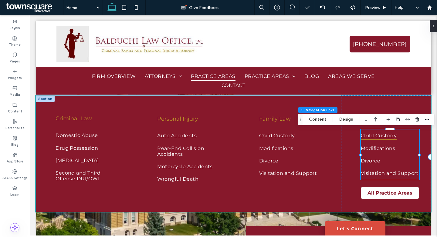
type input "***"
type input "****"
click at [319, 118] on button "Content" at bounding box center [317, 119] width 25 height 7
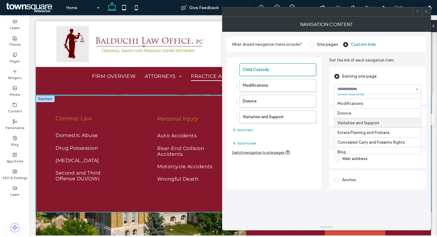
scroll to position [190, 0]
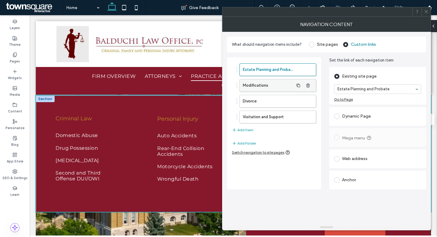
click at [271, 86] on label "Modifications" at bounding box center [268, 86] width 51 height 12
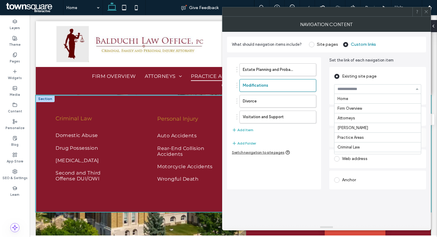
scroll to position [170, 0]
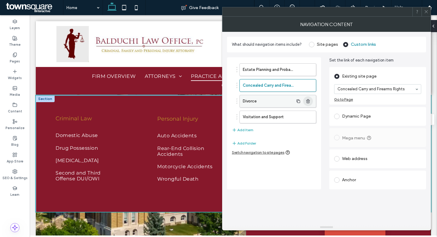
click at [309, 102] on use "button" at bounding box center [308, 101] width 4 height 4
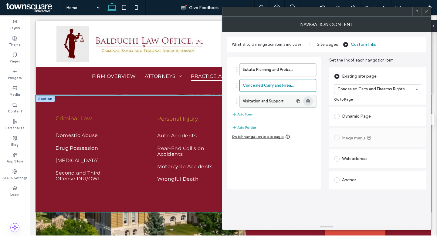
click at [309, 102] on use "button" at bounding box center [308, 101] width 4 height 4
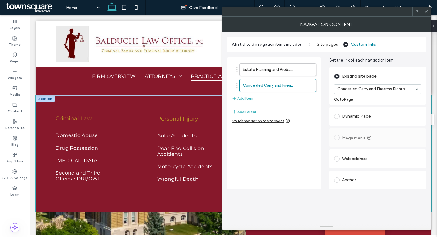
click at [427, 10] on icon at bounding box center [426, 11] width 5 height 5
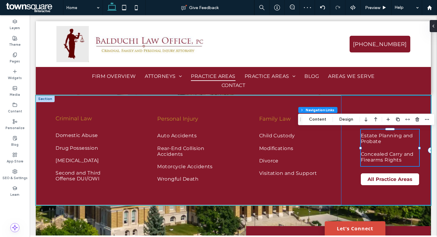
click at [346, 102] on div "Other ﻿ Estate Planning and Probate Concealed Carry and Firearms Rights All Pra…" at bounding box center [386, 151] width 90 height 110
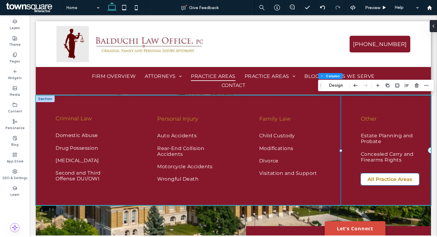
click at [372, 185] on link "All Practice Areas" at bounding box center [390, 180] width 58 height 12
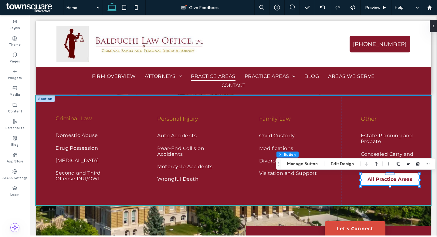
click at [336, 204] on div "Criminal Law Domestic Abuse Drug Possession [MEDICAL_DATA] Second and Third Off…" at bounding box center [233, 151] width 395 height 110
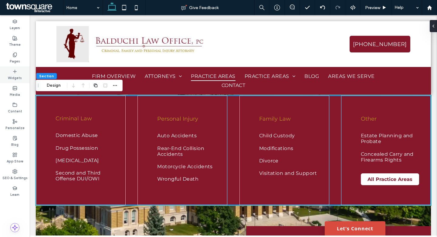
click at [18, 73] on div "Widgets" at bounding box center [15, 74] width 30 height 17
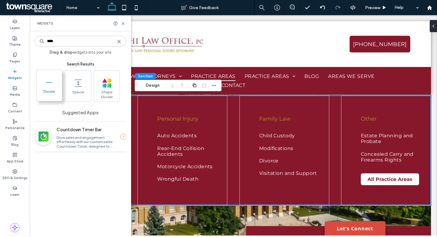
type input "****"
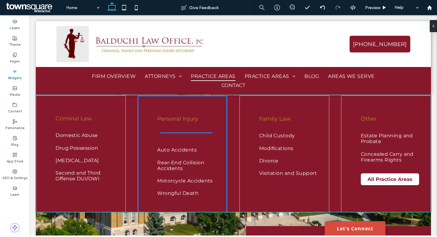
drag, startPoint x: 78, startPoint y: 101, endPoint x: 196, endPoint y: 99, distance: 118.1
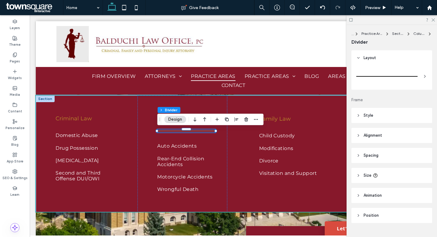
click at [363, 114] on header "Style" at bounding box center [391, 115] width 81 height 15
click at [421, 133] on div "rgb(128, 128, 128)" at bounding box center [423, 130] width 5 height 5
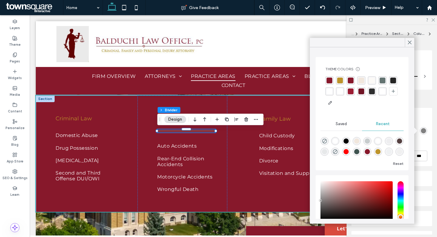
click at [336, 80] on div "rgba(189, 148, 43, 1)" at bounding box center [340, 80] width 8 height 8
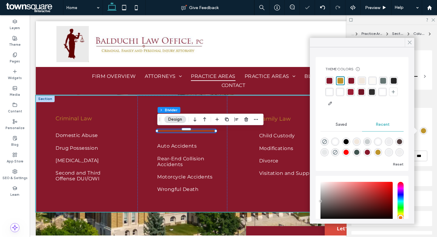
click at [409, 40] on icon at bounding box center [409, 42] width 5 height 5
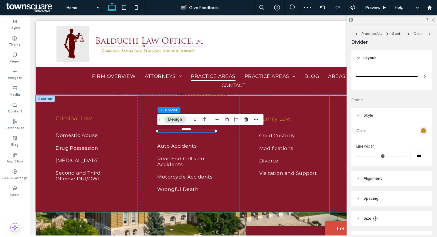
click at [303, 111] on div "Family Law ﻿ Child Custody Modifications Divorce Visitation and Support" at bounding box center [284, 156] width 90 height 120
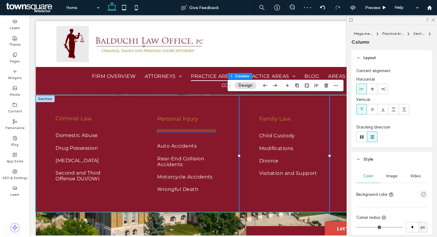
click at [195, 132] on div at bounding box center [186, 131] width 58 height 3
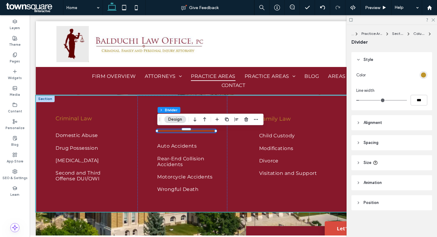
scroll to position [55, 0]
click at [360, 164] on icon at bounding box center [358, 163] width 4 height 4
click at [409, 179] on input "***" at bounding box center [412, 179] width 12 height 11
type input "**"
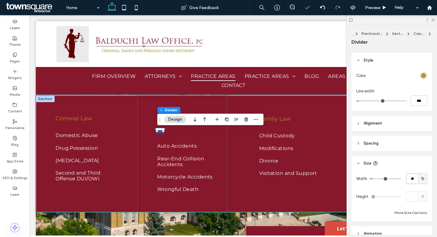
click at [409, 179] on input "**" at bounding box center [412, 179] width 12 height 11
type input "**"
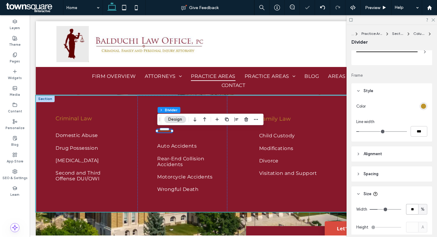
scroll to position [0, 0]
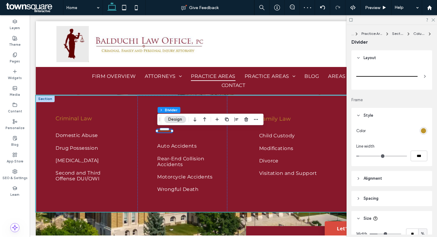
click at [360, 181] on icon at bounding box center [358, 179] width 4 height 4
click at [372, 192] on icon at bounding box center [372, 194] width 5 height 5
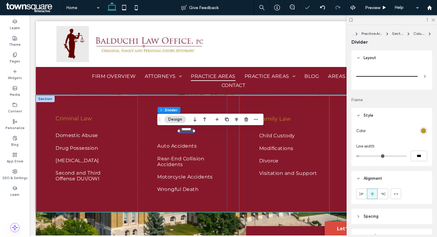
click at [284, 101] on div "Family Law ﻿ Child Custody Modifications Divorce Visitation and Support" at bounding box center [284, 156] width 90 height 120
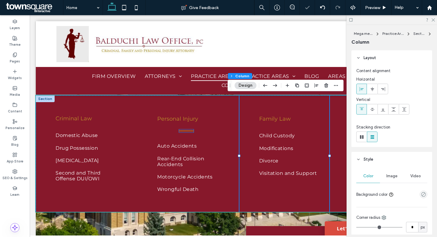
click at [184, 131] on hr at bounding box center [186, 131] width 15 height 1
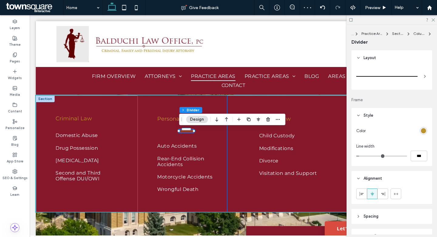
click at [172, 103] on div "Personal Injury Auto Accidents Rear-End Collision Accidents Motorcycle Accident…" at bounding box center [182, 156] width 90 height 120
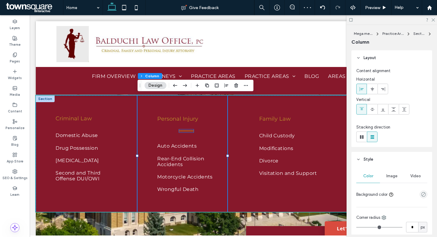
click at [192, 131] on hr at bounding box center [186, 131] width 15 height 1
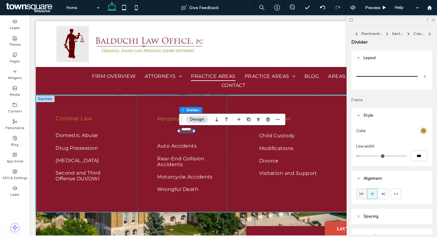
click at [363, 190] on span at bounding box center [361, 194] width 5 height 10
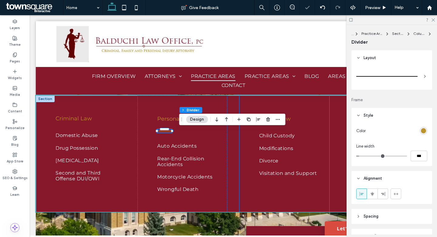
click at [293, 100] on div "Family Law ﻿ Child Custody Modifications Divorce Visitation and Support" at bounding box center [284, 156] width 90 height 120
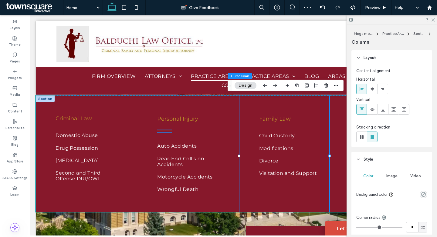
click at [165, 131] on div at bounding box center [164, 131] width 15 height 3
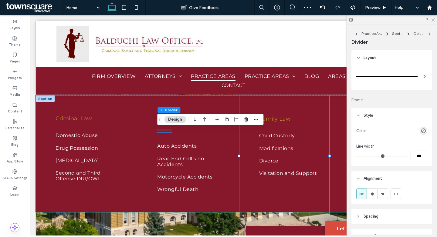
type input "*"
type input "***"
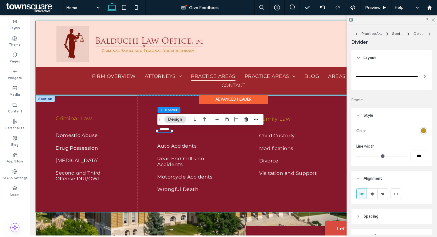
click at [206, 101] on div "Advanced Header" at bounding box center [233, 99] width 69 height 9
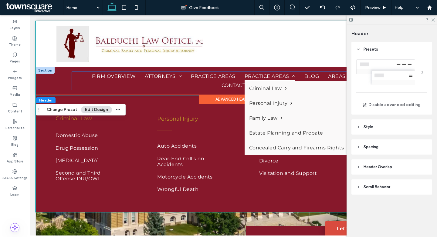
click at [261, 74] on span "Practice Areas" at bounding box center [270, 76] width 51 height 9
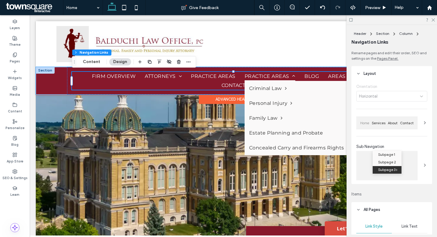
click at [259, 76] on span "Practice Areas" at bounding box center [270, 76] width 51 height 9
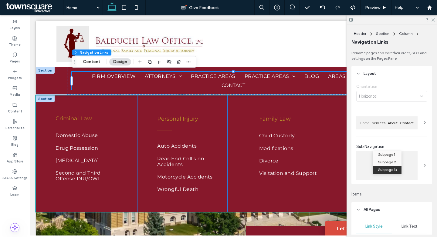
click at [210, 108] on div "Personal Injury Auto Accidents Rear-End Collision Accidents Motorcycle Accident…" at bounding box center [182, 156] width 90 height 120
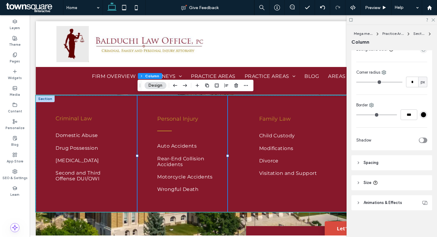
scroll to position [145, 0]
click at [374, 159] on header "Spacing" at bounding box center [391, 163] width 81 height 15
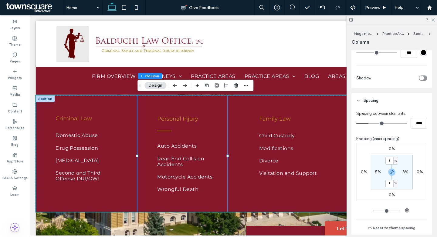
scroll to position [212, 0]
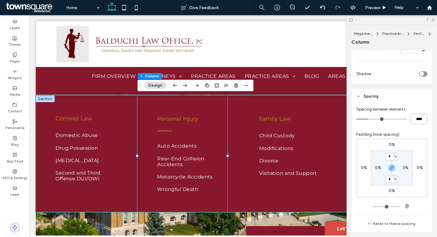
click at [414, 121] on input "****" at bounding box center [419, 119] width 17 height 11
type input "**"
type input "****"
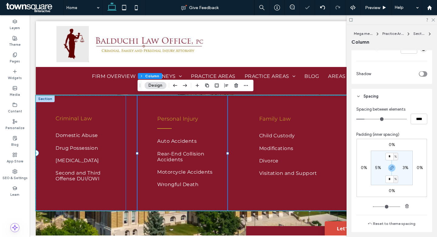
click at [118, 107] on div "Criminal Law Domestic Abuse Drug Possession [MEDICAL_DATA] Second and Third Off…" at bounding box center [81, 153] width 90 height 115
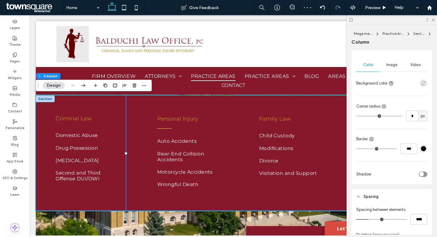
scroll to position [112, 0]
click at [418, 217] on input "****" at bounding box center [419, 219] width 17 height 11
type input "**"
type input "****"
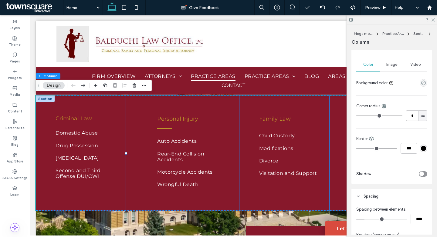
click at [296, 100] on div "Family Law ﻿ Child Custody Modifications Divorce Visitation and Support" at bounding box center [284, 153] width 90 height 115
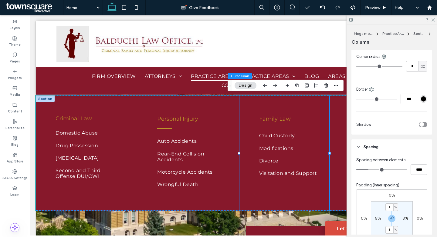
scroll to position [162, 0]
click at [417, 169] on input "****" at bounding box center [419, 169] width 17 height 11
type input "**"
type input "****"
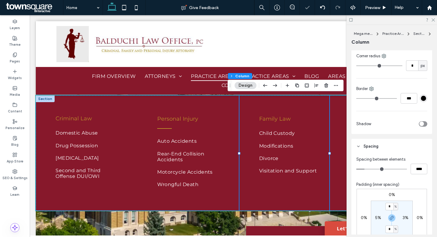
click at [378, 218] on label "5%" at bounding box center [378, 217] width 6 height 5
click at [342, 106] on div "Other ﻿ Estate Planning and Probate Concealed Carry and Firearms Rights All Pra…" at bounding box center [386, 153] width 90 height 115
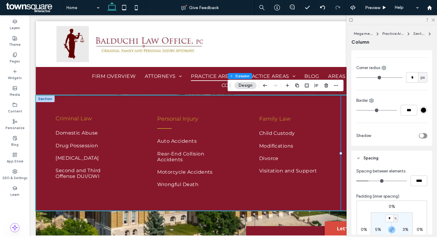
scroll to position [166, 0]
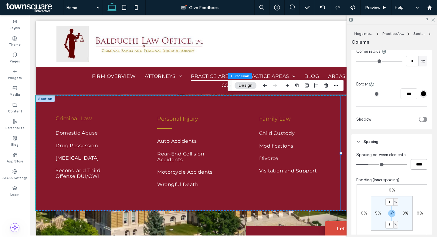
click at [415, 165] on input "****" at bounding box center [419, 164] width 17 height 11
type input "**"
type input "****"
click at [169, 128] on hr at bounding box center [164, 128] width 15 height 1
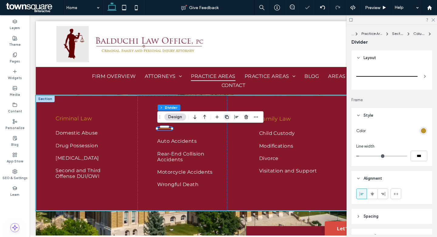
click at [227, 117] on icon "button" at bounding box center [226, 117] width 5 height 5
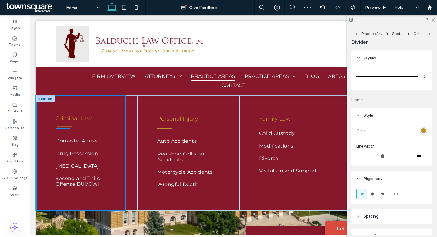
drag, startPoint x: 167, startPoint y: 137, endPoint x: 67, endPoint y: 127, distance: 100.6
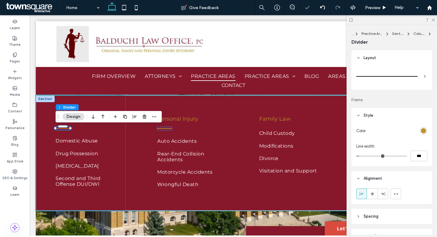
click at [168, 127] on div "Personal Injury Auto Accidents Rear-End Collision Accidents Motorcycle Accident…" at bounding box center [182, 153] width 90 height 115
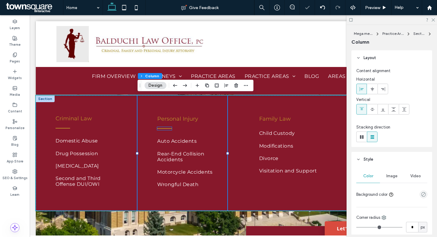
click at [167, 129] on div at bounding box center [164, 128] width 15 height 3
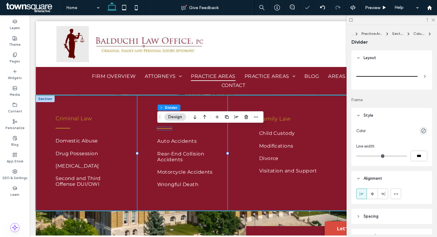
type input "*"
type input "***"
click at [227, 119] on use "button" at bounding box center [227, 117] width 4 height 4
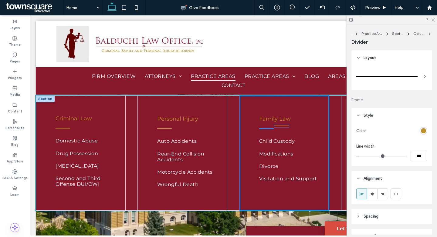
drag, startPoint x: 165, startPoint y: 137, endPoint x: 283, endPoint y: 126, distance: 117.6
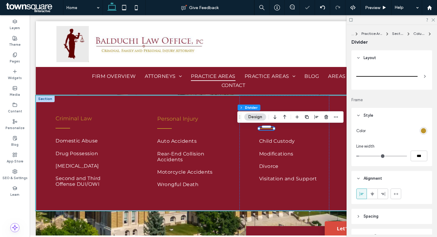
click at [349, 20] on icon at bounding box center [351, 20] width 5 height 5
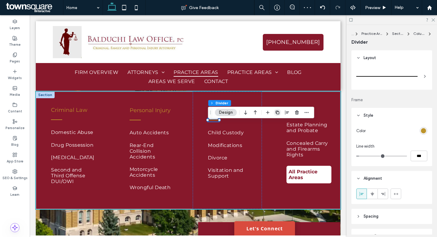
click at [276, 113] on icon "button" at bounding box center [277, 112] width 5 height 5
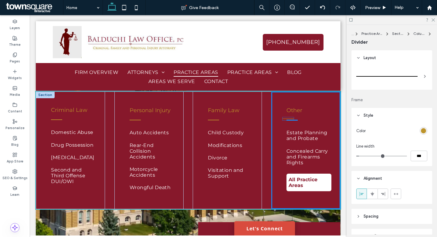
drag, startPoint x: 217, startPoint y: 128, endPoint x: 292, endPoint y: 119, distance: 76.1
type input "****"
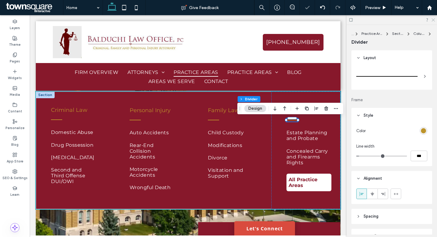
click at [432, 21] on icon at bounding box center [433, 20] width 4 height 4
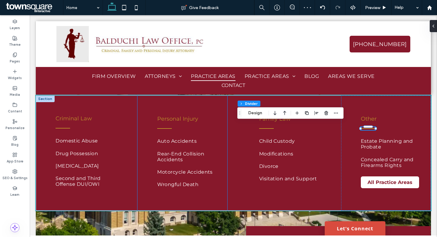
click at [218, 110] on div "Personal Injury Auto Accidents Rear-End Collision Accidents Motorcycle Accident…" at bounding box center [182, 153] width 90 height 115
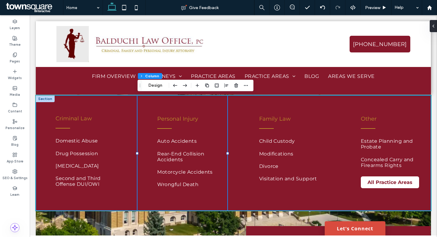
click at [130, 116] on div "Criminal Law Domestic Abuse Drug Possession [MEDICAL_DATA] Second and Third Off…" at bounding box center [233, 153] width 395 height 115
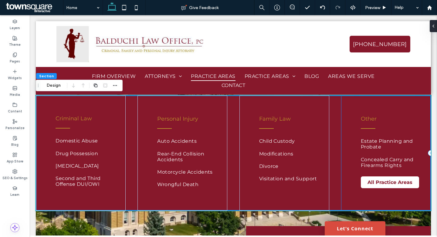
click at [357, 107] on div "Other ﻿ Estate Planning and Probate Concealed Carry and Firearms Rights All Pra…" at bounding box center [386, 153] width 90 height 115
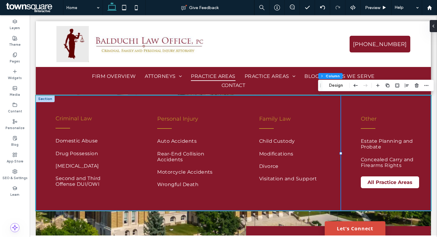
click at [338, 112] on div "Criminal Law Domestic Abuse Drug Possession [MEDICAL_DATA] Second and Third Off…" at bounding box center [233, 153] width 395 height 115
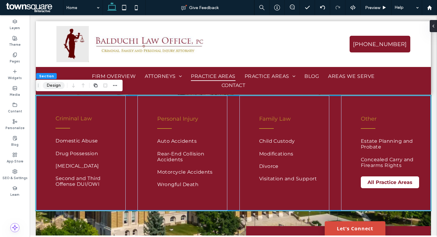
click at [57, 83] on button "Design" at bounding box center [54, 85] width 22 height 7
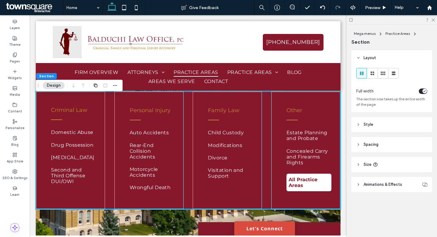
click at [363, 146] on header "Spacing" at bounding box center [391, 144] width 81 height 15
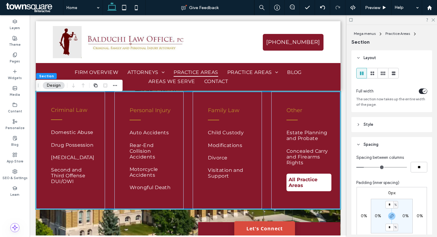
type input "*"
type input "**"
type input "*"
type input "**"
drag, startPoint x: 365, startPoint y: 168, endPoint x: 318, endPoint y: 168, distance: 47.6
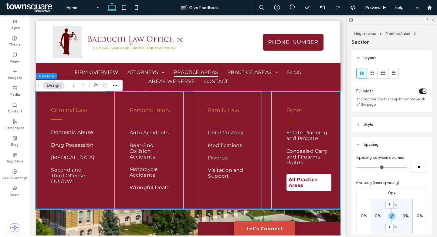
type input "*"
click at [356, 168] on input "range" at bounding box center [381, 167] width 51 height 1
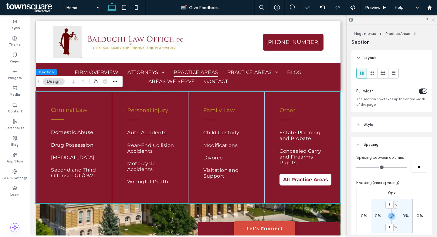
click at [433, 19] on icon at bounding box center [433, 20] width 4 height 4
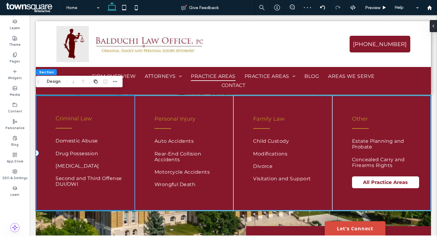
click at [122, 104] on div "Criminal Law Domestic Abuse Drug Possession [MEDICAL_DATA] Second and Third Off…" at bounding box center [85, 153] width 99 height 115
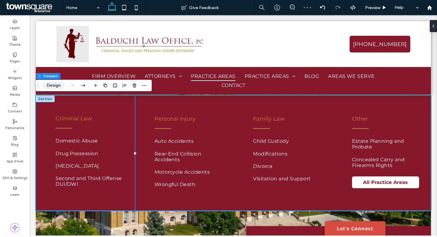
click at [55, 86] on button "Design" at bounding box center [54, 85] width 22 height 7
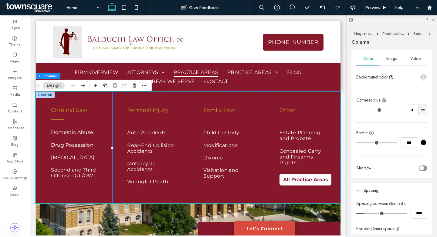
scroll to position [117, 0]
click at [433, 19] on icon at bounding box center [433, 20] width 4 height 4
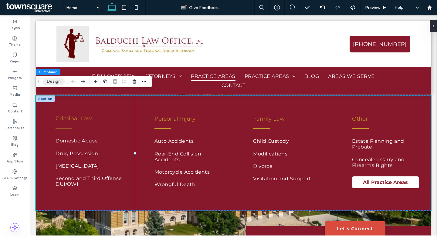
click at [54, 84] on button "Design" at bounding box center [54, 81] width 22 height 7
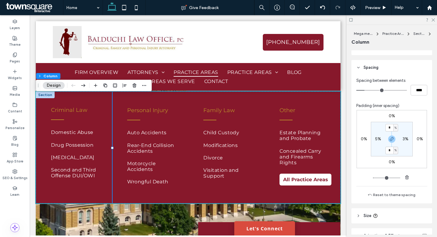
scroll to position [243, 0]
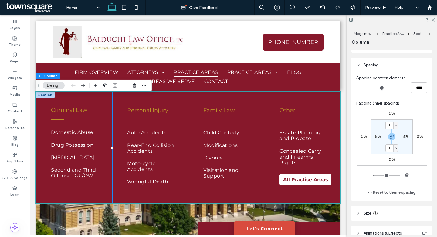
click at [377, 137] on label "5%" at bounding box center [378, 136] width 6 height 5
type input "*"
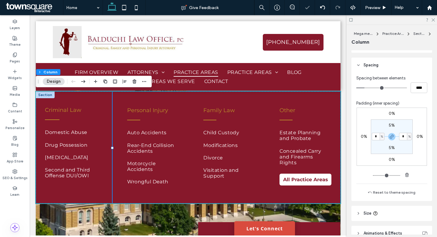
click at [391, 125] on label "5%" at bounding box center [392, 125] width 6 height 5
type input "*"
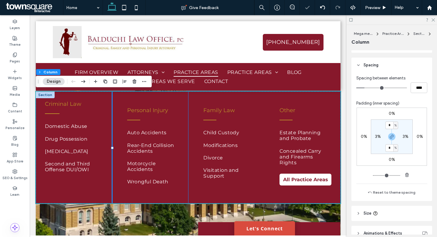
click at [176, 101] on div "Personal Injury Auto Accidents Rear-End Collision Accidents Motorcycle Accident…" at bounding box center [150, 148] width 76 height 112
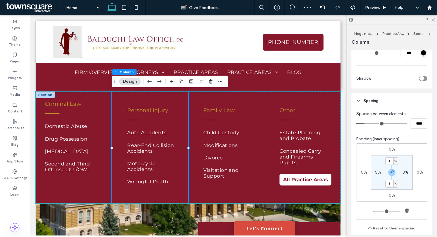
scroll to position [207, 0]
click at [390, 162] on input "*" at bounding box center [389, 162] width 8 height 8
type input "*"
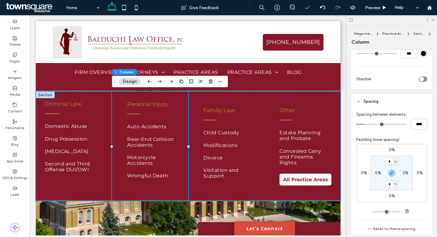
click at [377, 174] on label "5%" at bounding box center [378, 173] width 6 height 5
type input "*"
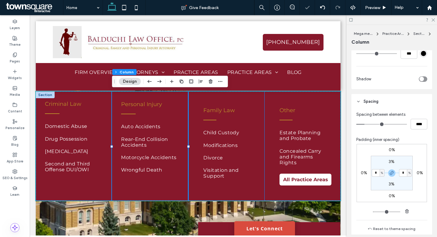
click at [239, 100] on div "Family Law ﻿ Child Custody Modifications Divorce Visitation and Support" at bounding box center [226, 146] width 76 height 109
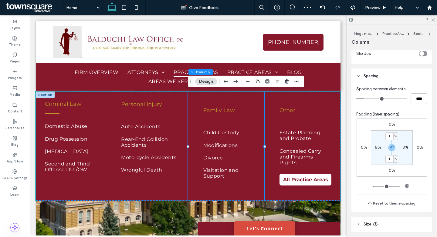
scroll to position [256, 0]
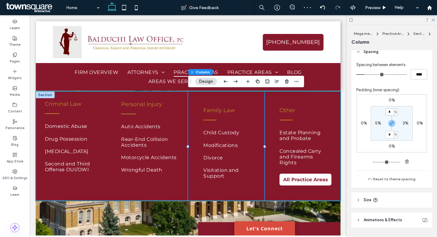
click at [390, 113] on input "*" at bounding box center [389, 112] width 8 height 8
type input "*"
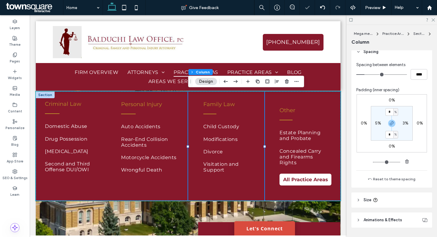
click at [374, 122] on div "5%" at bounding box center [378, 123] width 14 height 5
click at [377, 123] on label "5%" at bounding box center [378, 123] width 6 height 5
type input "*"
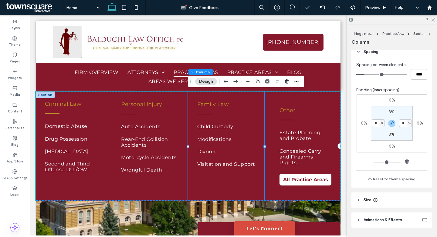
click at [310, 99] on div "Other ﻿ Estate Planning and Probate Concealed Carry and Firearms Rights All Pra…" at bounding box center [302, 146] width 76 height 109
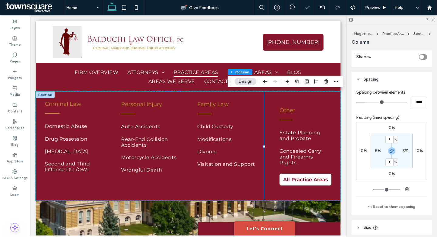
scroll to position [230, 0]
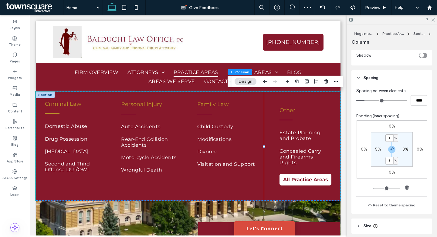
click at [389, 138] on input "*" at bounding box center [389, 138] width 8 height 8
type input "*"
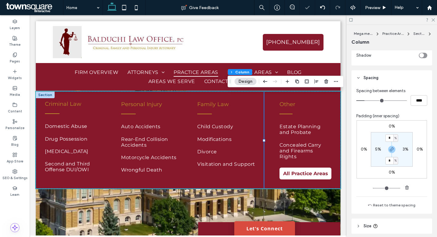
click at [377, 150] on label "5%" at bounding box center [378, 149] width 6 height 5
type input "*"
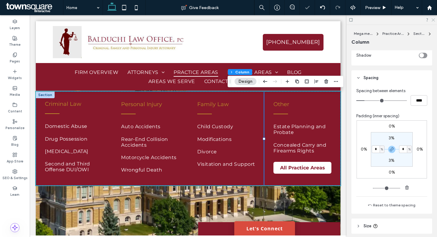
click at [433, 19] on use at bounding box center [432, 20] width 3 height 3
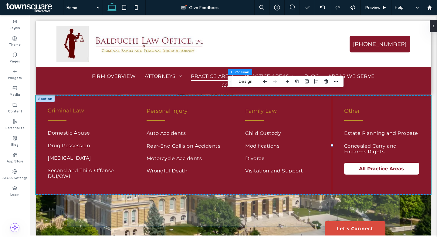
click at [322, 206] on span at bounding box center [233, 183] width 333 height 86
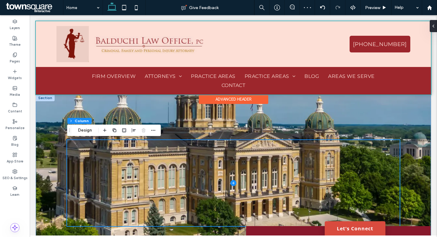
click at [262, 73] on div at bounding box center [233, 57] width 395 height 73
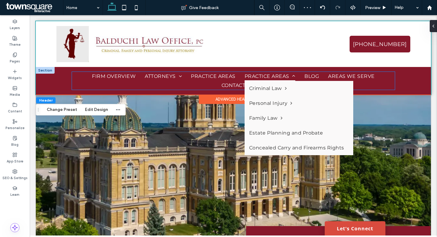
click at [274, 75] on span "Practice Areas" at bounding box center [270, 76] width 51 height 9
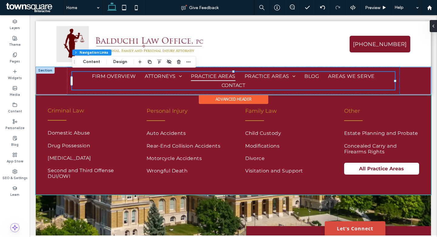
click at [225, 75] on span "Practice Areas" at bounding box center [213, 76] width 45 height 9
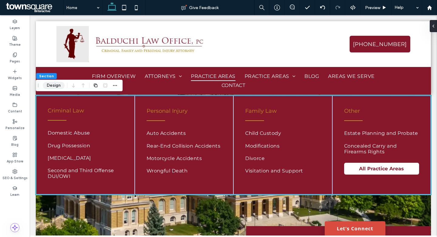
click at [56, 83] on button "Design" at bounding box center [54, 85] width 22 height 7
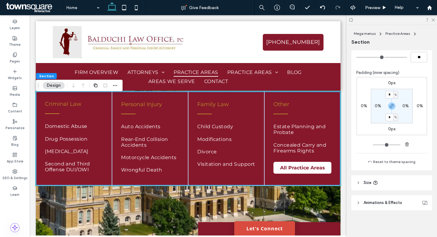
scroll to position [110, 0]
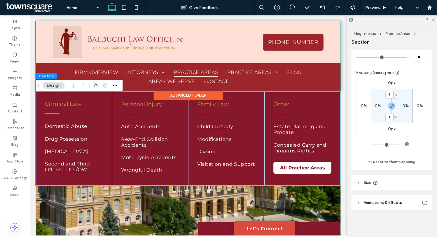
click at [195, 70] on div at bounding box center [188, 55] width 305 height 69
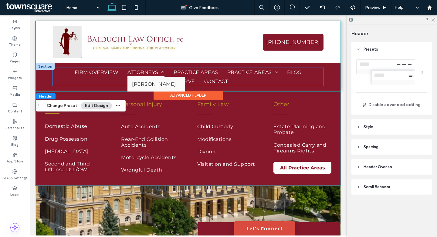
click at [139, 72] on span "Attorneys" at bounding box center [145, 72] width 37 height 9
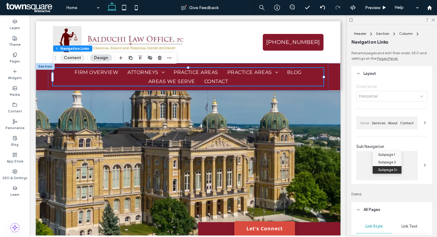
click at [77, 58] on button "Content" at bounding box center [72, 57] width 25 height 7
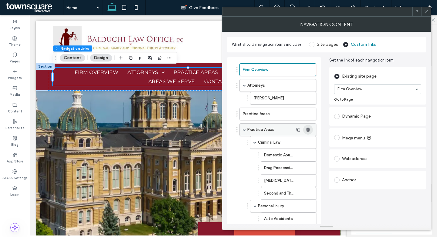
click at [310, 128] on icon "button" at bounding box center [308, 129] width 5 height 5
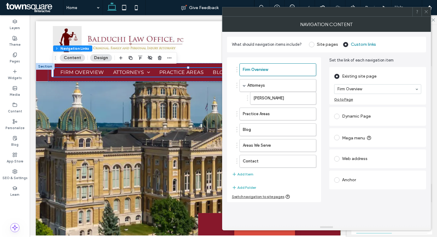
click at [427, 14] on span at bounding box center [426, 11] width 5 height 9
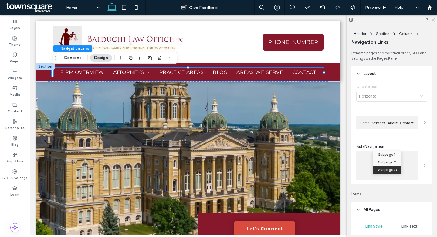
click at [433, 20] on use at bounding box center [432, 20] width 3 height 3
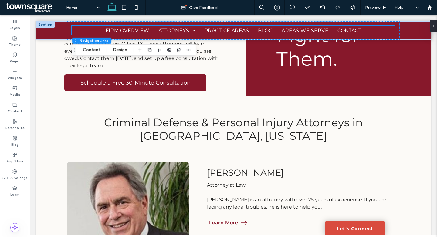
scroll to position [0, 0]
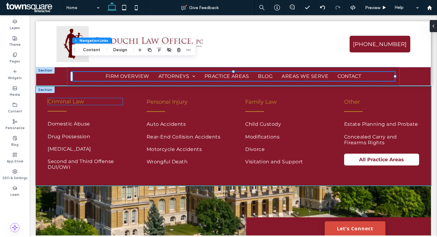
click at [102, 102] on h4 "Criminal Law" at bounding box center [85, 101] width 75 height 7
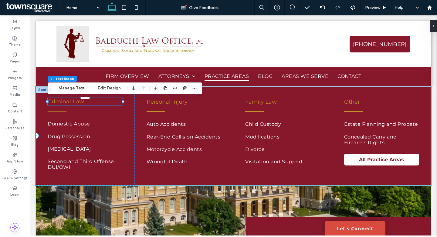
click at [102, 102] on h4 "Criminal Law" at bounding box center [85, 101] width 75 height 7
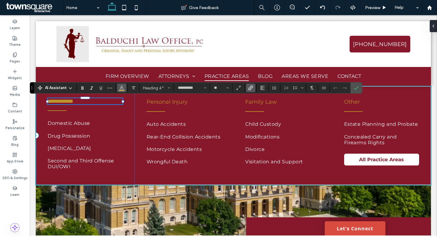
click at [123, 86] on icon "Color" at bounding box center [121, 87] width 5 height 5
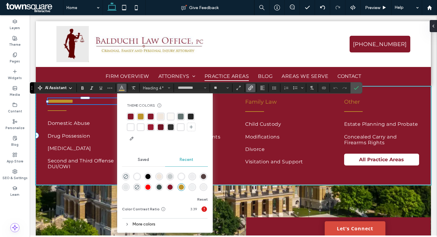
click at [132, 127] on div "rgba(255, 255, 255, 1)" at bounding box center [131, 127] width 6 height 6
click at [101, 113] on div "**********" at bounding box center [85, 135] width 99 height 99
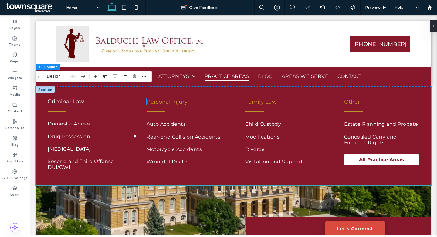
click at [203, 102] on h4 "Personal Injury" at bounding box center [184, 102] width 75 height 7
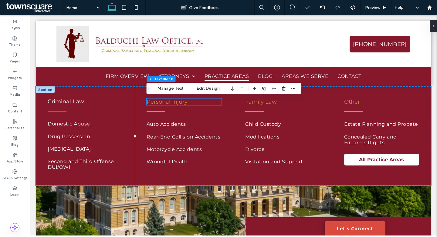
click at [203, 102] on div "Personal Injury" at bounding box center [184, 102] width 75 height 7
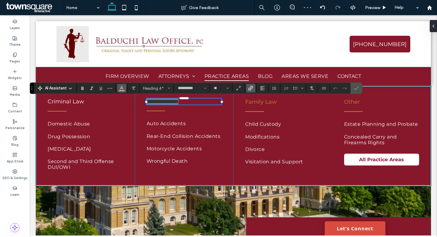
click at [121, 88] on icon "Color" at bounding box center [121, 87] width 5 height 5
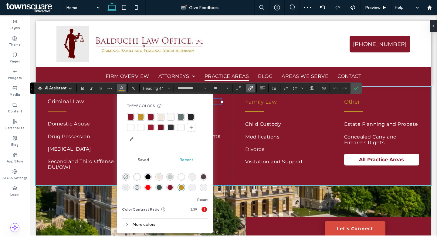
click at [130, 128] on div "rgba(255, 255, 255, 1)" at bounding box center [131, 128] width 6 height 6
click at [295, 103] on h4 "Family Law ﻿" at bounding box center [282, 102] width 75 height 7
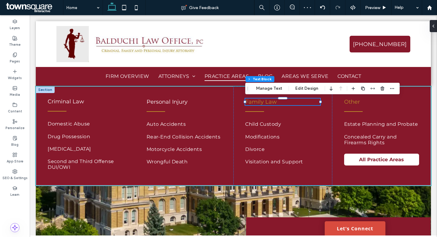
click at [295, 103] on h4 "Family Law ﻿" at bounding box center [282, 102] width 75 height 7
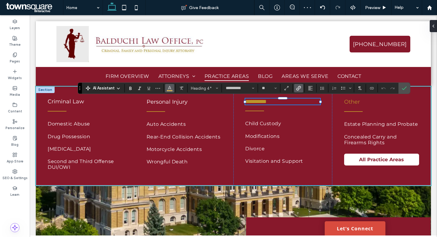
click at [173, 88] on button "Color" at bounding box center [169, 88] width 9 height 8
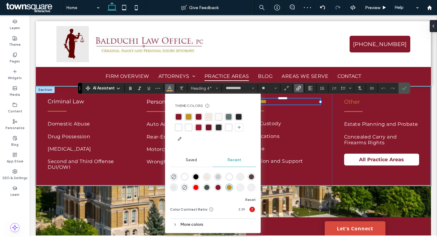
click at [180, 129] on div "rgba(255, 255, 255, 1)" at bounding box center [179, 128] width 6 height 6
click at [370, 102] on h4 "Other ﻿" at bounding box center [381, 102] width 75 height 7
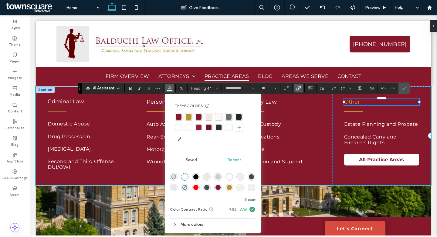
click at [370, 102] on h4 "Other ﻿" at bounding box center [381, 102] width 75 height 7
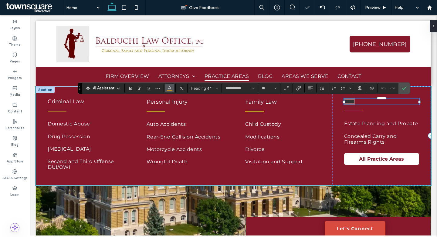
click at [171, 89] on use "Color" at bounding box center [169, 87] width 3 height 3
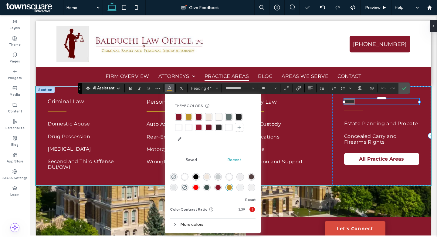
click at [178, 125] on div "rgba(255, 255, 255, 1)" at bounding box center [179, 128] width 6 height 6
click at [125, 121] on div "Criminal Law Domestic Abuse Drug Possession [MEDICAL_DATA] Second and Third Off…" at bounding box center [85, 135] width 99 height 99
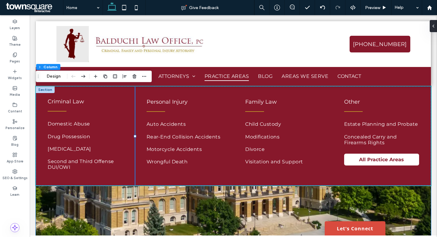
click at [57, 215] on div at bounding box center [233, 167] width 364 height 162
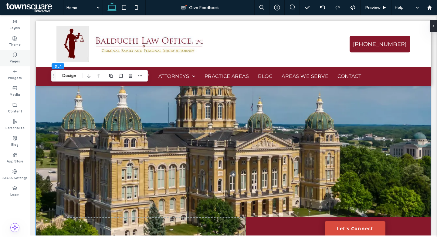
click at [18, 58] on label "Pages" at bounding box center [15, 60] width 10 height 7
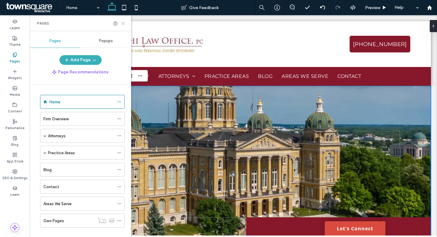
click at [124, 22] on icon at bounding box center [123, 23] width 5 height 5
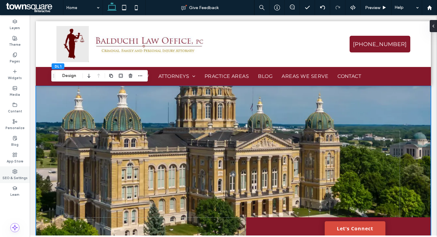
click at [15, 172] on use at bounding box center [15, 172] width 4 height 4
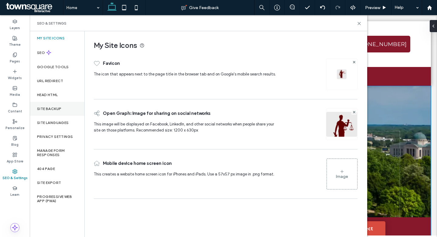
click at [56, 105] on div "Site Backup" at bounding box center [57, 109] width 55 height 14
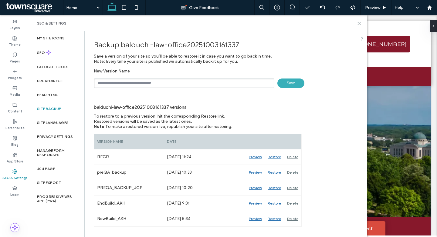
click at [154, 84] on input "text" at bounding box center [184, 83] width 181 height 9
type input "**********"
click at [294, 80] on span "Save" at bounding box center [290, 83] width 27 height 9
